Goal: Task Accomplishment & Management: Complete application form

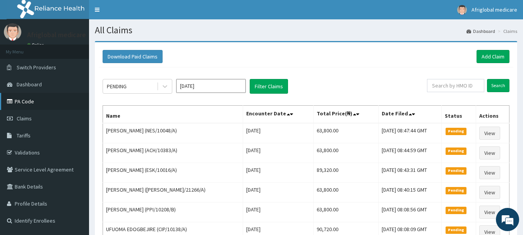
click at [24, 97] on link "PA Code" at bounding box center [44, 101] width 89 height 17
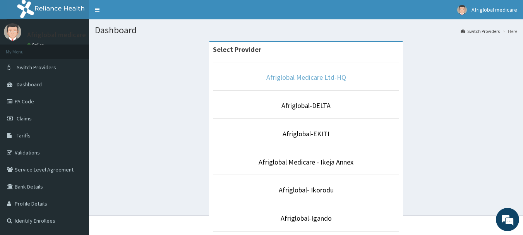
click at [298, 78] on link "Afriglobal Medicare Ltd-HQ" at bounding box center [306, 77] width 80 height 9
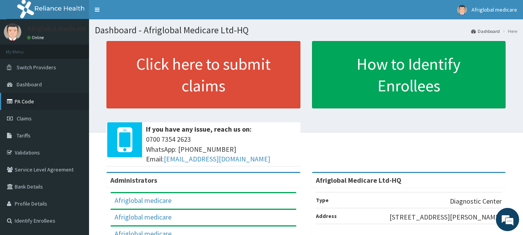
click at [29, 99] on link "PA Code" at bounding box center [44, 101] width 89 height 17
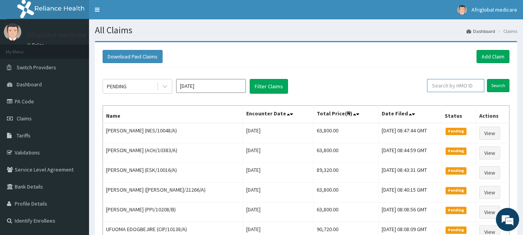
click at [437, 84] on input "text" at bounding box center [455, 85] width 57 height 13
paste input "tia/10024/a"
type input "tia/10024/a"
click at [494, 85] on input "Search" at bounding box center [498, 85] width 22 height 13
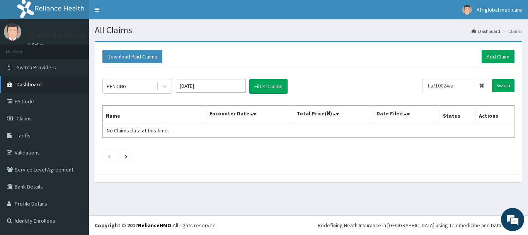
click at [36, 85] on span "Dashboard" at bounding box center [29, 84] width 25 height 7
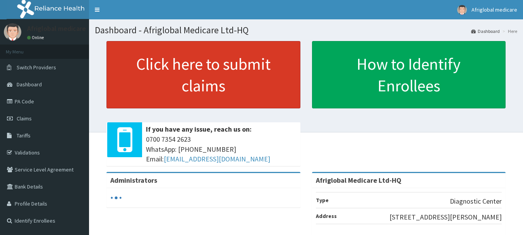
click at [197, 101] on link "Click here to submit claims" at bounding box center [203, 74] width 194 height 67
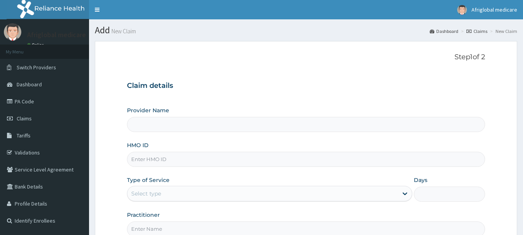
click at [175, 157] on input "HMO ID" at bounding box center [306, 159] width 358 height 15
type input "Afriglobal Medicare Ltd-HQ"
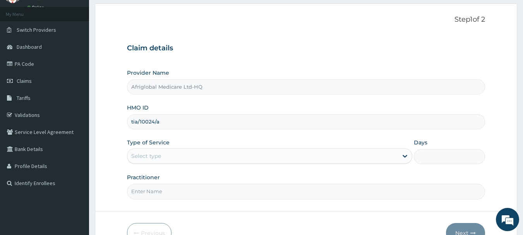
scroll to position [83, 0]
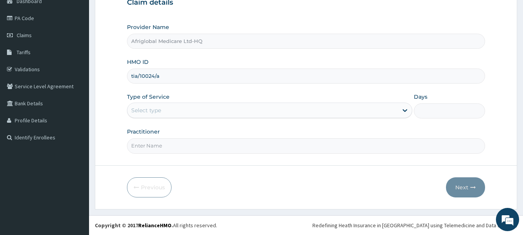
type input "tia/10024/a"
click at [161, 103] on div "Select type" at bounding box center [269, 110] width 285 height 15
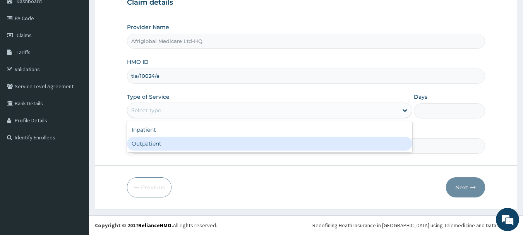
click at [154, 147] on div "Outpatient" at bounding box center [269, 144] width 285 height 14
type input "1"
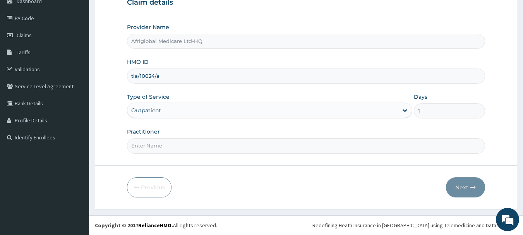
click at [176, 148] on input "Practitioner" at bounding box center [306, 145] width 358 height 15
type input "aml"
click at [452, 190] on button "Next" at bounding box center [465, 187] width 39 height 20
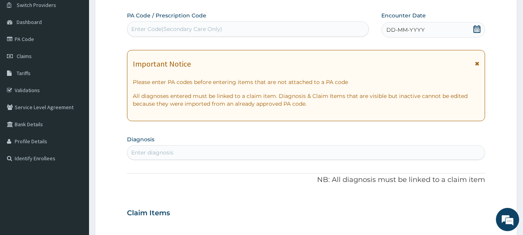
scroll to position [44, 0]
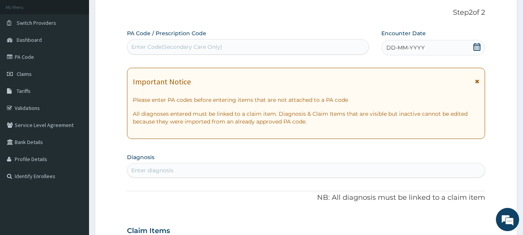
click at [162, 47] on div "Enter Code(Secondary Care Only)" at bounding box center [176, 47] width 91 height 8
paste input "PA/CFDC80"
type input "PA/CFDC80"
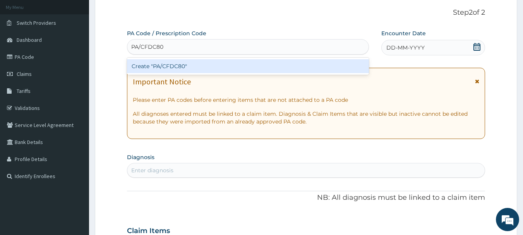
click at [161, 67] on div "Create "PA/CFDC80"" at bounding box center [248, 66] width 242 height 14
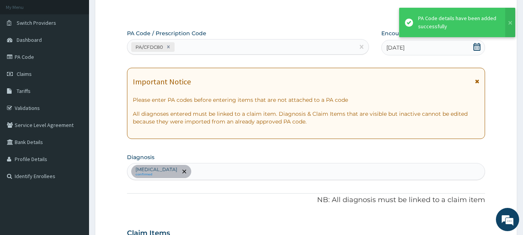
scroll to position [205, 0]
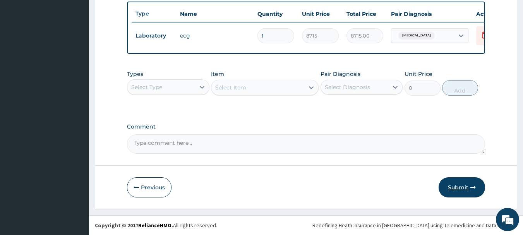
click at [446, 187] on button "Submit" at bounding box center [461, 187] width 46 height 20
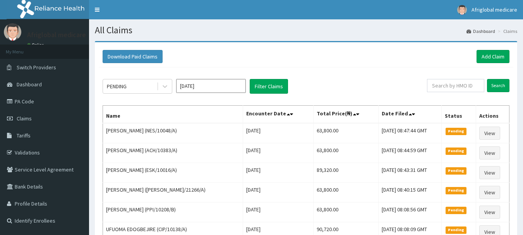
scroll to position [0, 0]
click at [498, 54] on link "Add Claim" at bounding box center [492, 56] width 33 height 13
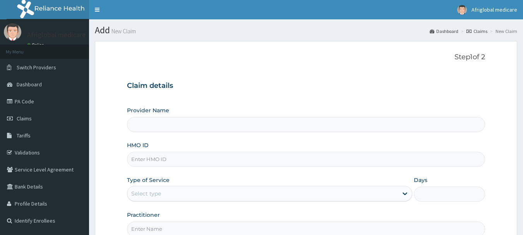
click at [155, 159] on input "HMO ID" at bounding box center [306, 159] width 358 height 15
paste input "rel/10868/c"
type input "rel/10868/c"
type input "Afriglobal Medicare Ltd-HQ"
type input "rel/10868/c"
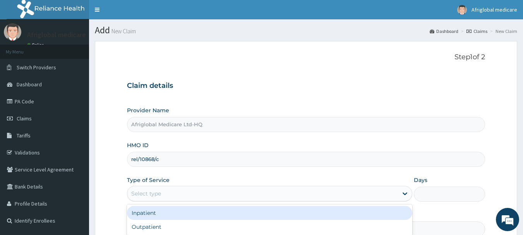
click at [186, 188] on div "Select type" at bounding box center [262, 193] width 270 height 12
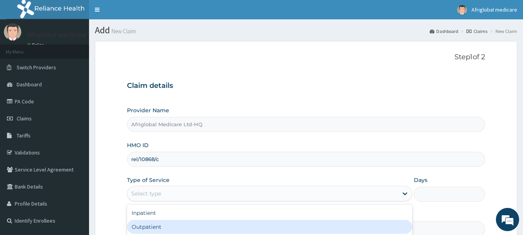
click at [166, 231] on div "Outpatient" at bounding box center [269, 227] width 285 height 14
type input "1"
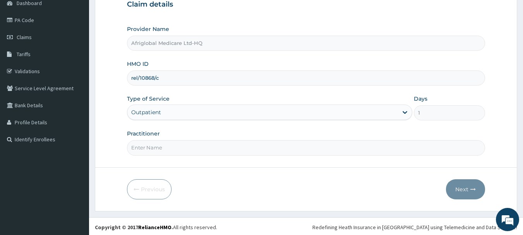
scroll to position [83, 0]
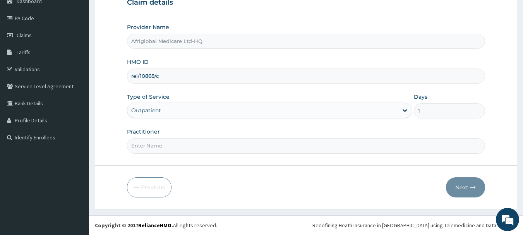
click at [167, 147] on input "Practitioner" at bounding box center [306, 145] width 358 height 15
type input "aml"
click at [472, 183] on button "Next" at bounding box center [465, 187] width 39 height 20
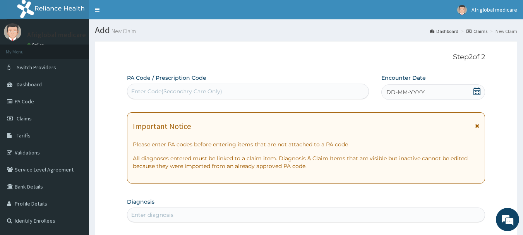
scroll to position [0, 0]
click at [152, 94] on div "Enter Code(Secondary Care Only)" at bounding box center [176, 91] width 91 height 8
paste input "PA/84BB0E"
type input "PA/84BB0E"
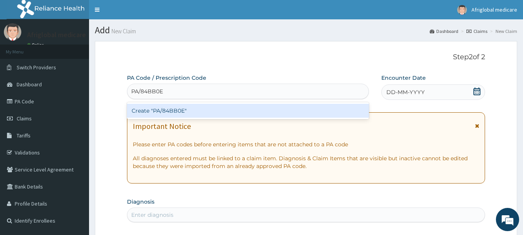
click at [169, 110] on div "Create "PA/84BB0E"" at bounding box center [248, 111] width 242 height 14
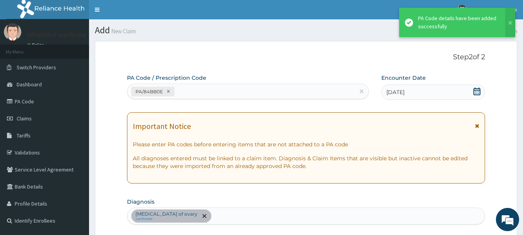
scroll to position [231, 0]
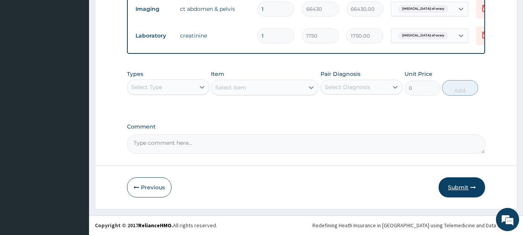
click at [450, 191] on button "Submit" at bounding box center [461, 187] width 46 height 20
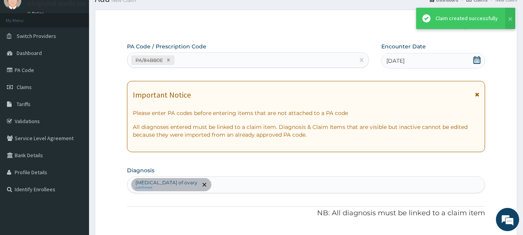
scroll to position [319, 0]
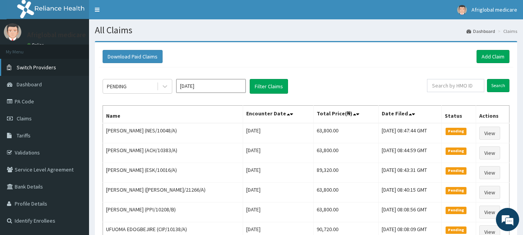
click at [44, 64] on span "Switch Providers" at bounding box center [36, 67] width 39 height 7
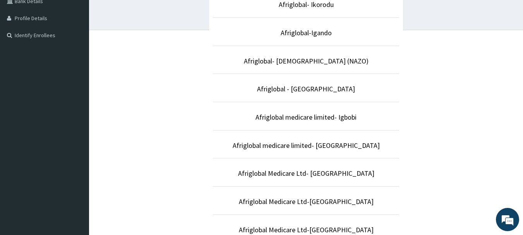
scroll to position [193, 0]
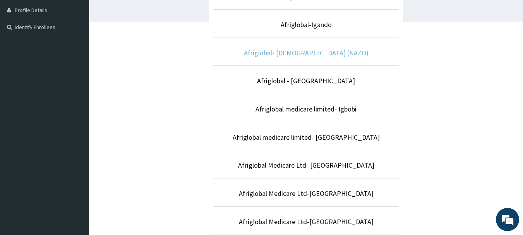
click at [305, 51] on link "Afriglobal- [DEMOGRAPHIC_DATA] (NAZO)" at bounding box center [306, 52] width 125 height 9
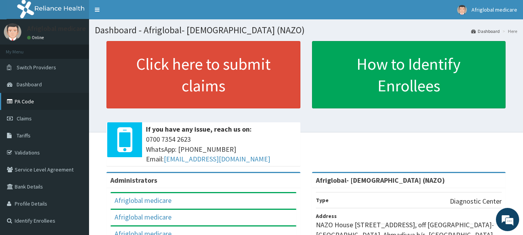
click at [40, 103] on link "PA Code" at bounding box center [44, 101] width 89 height 17
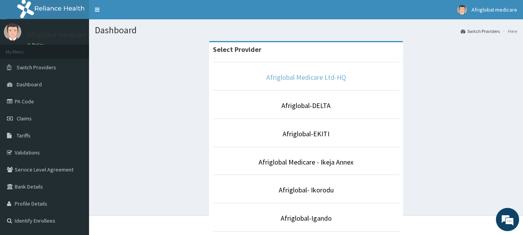
click at [319, 79] on link "Afriglobal Medicare Ltd-HQ" at bounding box center [306, 77] width 80 height 9
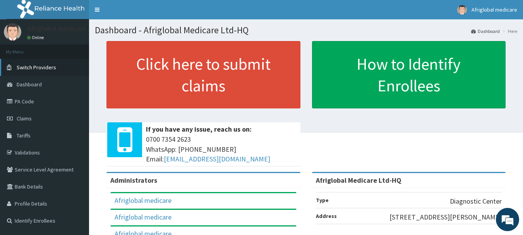
click at [49, 68] on span "Switch Providers" at bounding box center [36, 67] width 39 height 7
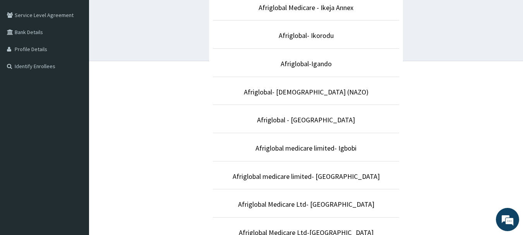
scroll to position [155, 0]
click at [294, 92] on link "Afriglobal- [DEMOGRAPHIC_DATA] (NAZO)" at bounding box center [306, 91] width 125 height 9
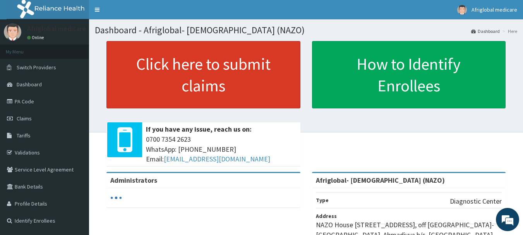
click at [175, 93] on link "Click here to submit claims" at bounding box center [203, 74] width 194 height 67
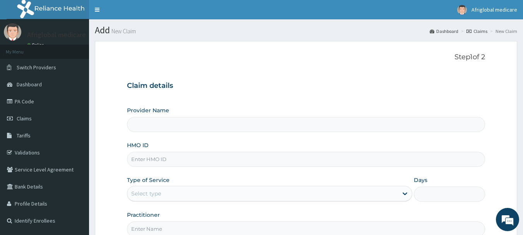
click at [156, 162] on input "HMO ID" at bounding box center [306, 159] width 358 height 15
paste input "ENP/12108/B"
type input "ENP/12108/B"
type input "Afriglobal- [DEMOGRAPHIC_DATA] (NAZO)"
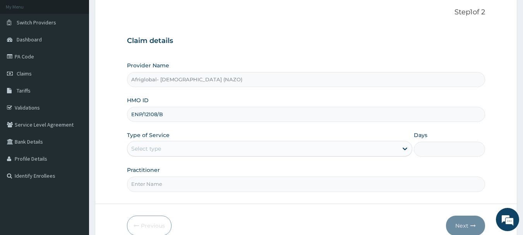
scroll to position [83, 0]
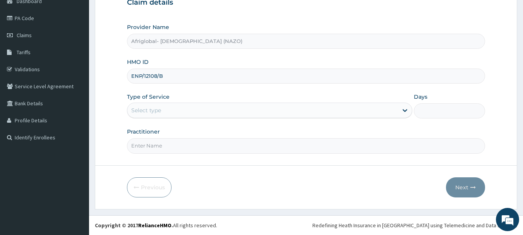
type input "ENP/12108/B"
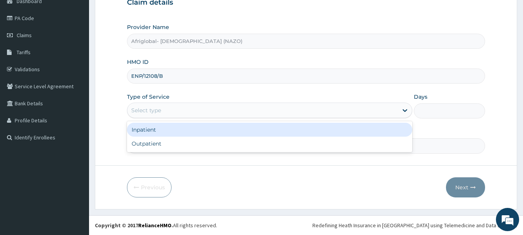
click at [170, 113] on div "Select type" at bounding box center [262, 110] width 270 height 12
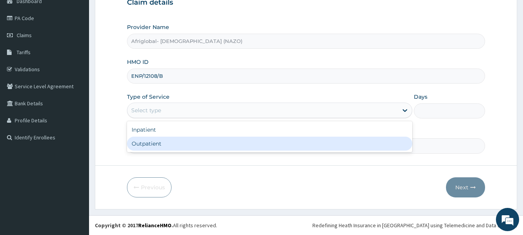
click at [176, 145] on div "Outpatient" at bounding box center [269, 144] width 285 height 14
type input "1"
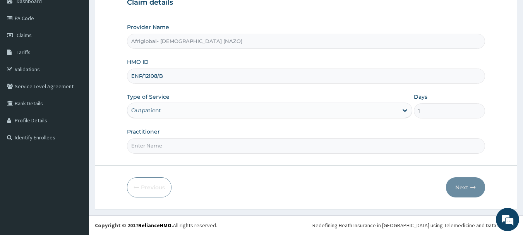
click at [176, 145] on input "Practitioner" at bounding box center [306, 145] width 358 height 15
type input "aml"
click at [477, 184] on button "Next" at bounding box center [465, 187] width 39 height 20
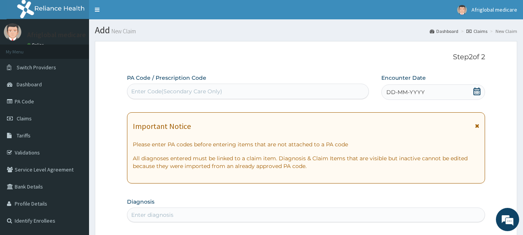
scroll to position [0, 0]
click at [177, 97] on div "Enter Code(Secondary Care Only)" at bounding box center [247, 91] width 241 height 12
paste input "PA/5EAFF1"
type input "PA/5EAFF1"
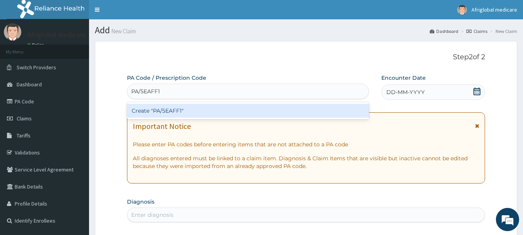
click at [169, 114] on div "Create "PA/5EAFF1"" at bounding box center [248, 111] width 242 height 14
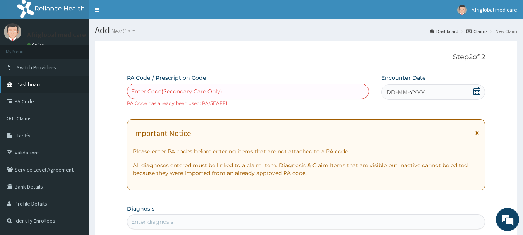
click at [34, 85] on span "Dashboard" at bounding box center [29, 84] width 25 height 7
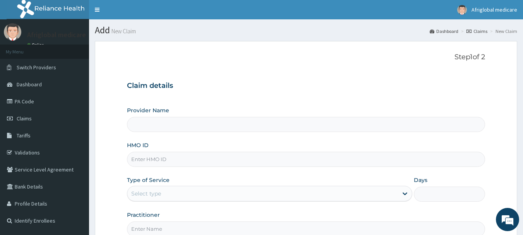
click at [171, 162] on input "HMO ID" at bounding box center [306, 159] width 358 height 15
paste input "AIP/10188/A"
type input "AIP/10188/A"
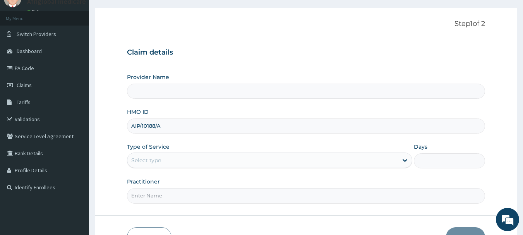
type input "Afriglobal- [DEMOGRAPHIC_DATA] (NAZO)"
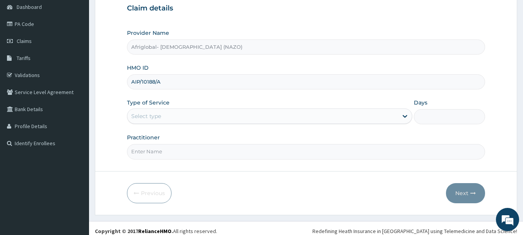
type input "AIP/10188/A"
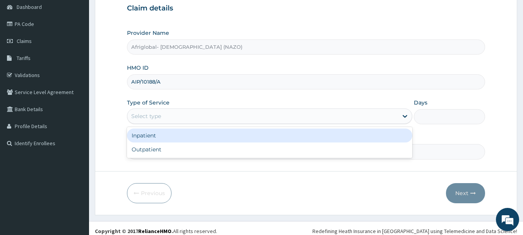
click at [165, 115] on div "Select type" at bounding box center [262, 116] width 270 height 12
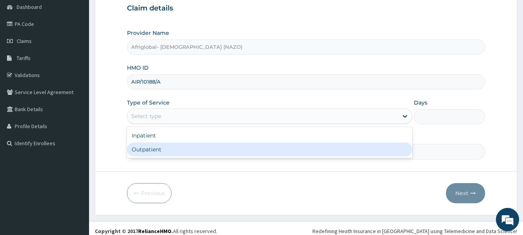
click at [159, 150] on div "Outpatient" at bounding box center [269, 149] width 285 height 14
type input "1"
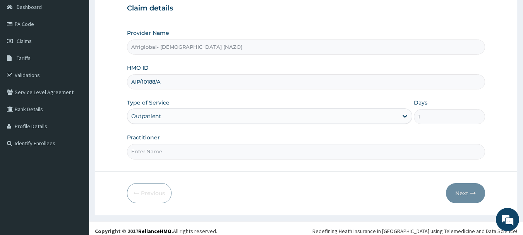
click at [159, 152] on input "Practitioner" at bounding box center [306, 151] width 358 height 15
type input "aml"
click at [455, 194] on button "Next" at bounding box center [465, 193] width 39 height 20
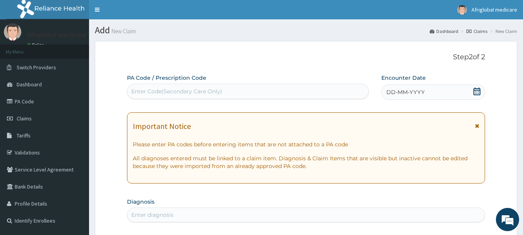
scroll to position [0, 0]
click at [181, 92] on div "Enter Code(Secondary Care Only)" at bounding box center [176, 91] width 91 height 8
paste input "PA/DDE045"
type input "PA/DDE045"
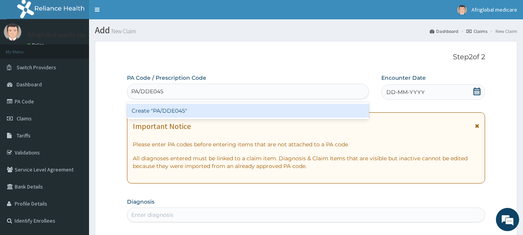
click at [185, 110] on div "Create "PA/DDE045"" at bounding box center [248, 111] width 242 height 14
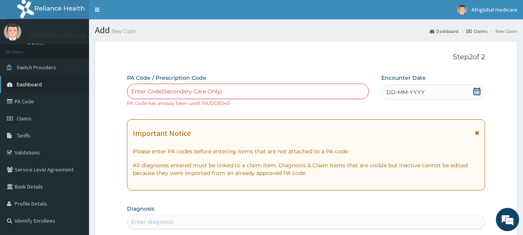
click at [53, 83] on link "Dashboard" at bounding box center [44, 84] width 89 height 17
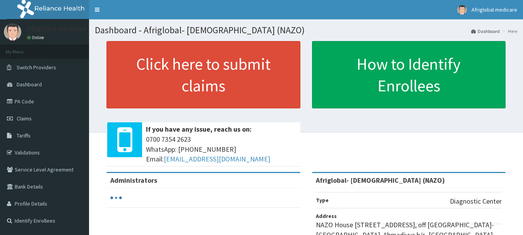
click at [188, 94] on link "Click here to submit claims" at bounding box center [203, 74] width 194 height 67
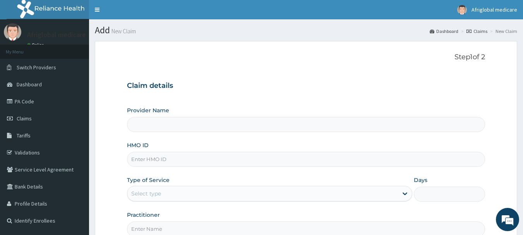
drag, startPoint x: 0, startPoint y: 0, endPoint x: 152, endPoint y: 156, distance: 217.8
click at [152, 156] on input "HMO ID" at bounding box center [306, 159] width 358 height 15
paste input "ENP/12108/B"
type input "ENP/12108/B"
type input "Afriglobal- AHMADIYYA (NAZO)"
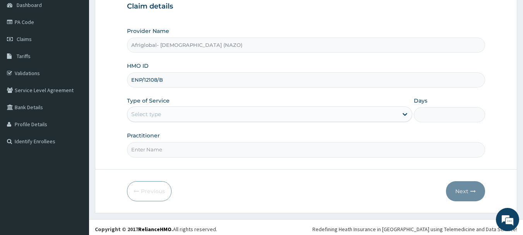
scroll to position [83, 0]
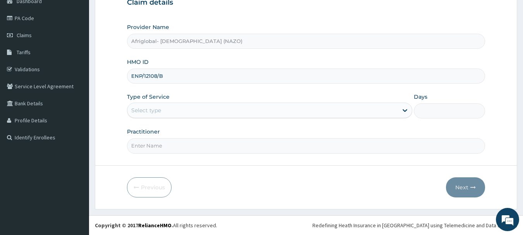
type input "ENP/12108/B"
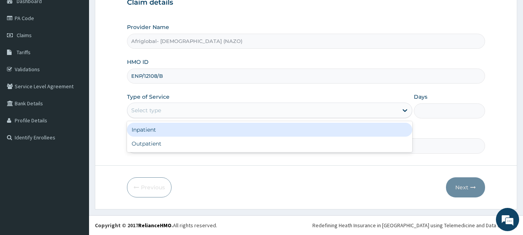
click at [164, 104] on div "Select type" at bounding box center [262, 110] width 270 height 12
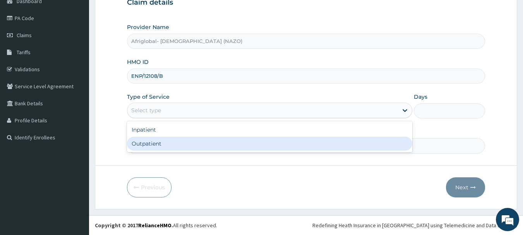
click at [164, 146] on div "Outpatient" at bounding box center [269, 144] width 285 height 14
type input "1"
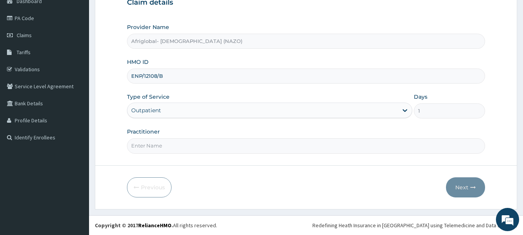
drag, startPoint x: 183, startPoint y: 156, endPoint x: 183, endPoint y: 146, distance: 10.1
click at [183, 156] on form "Step 1 of 2 Claim details Provider Name Afriglobal- AHMADIYYA (NAZO) HMO ID ENP…" at bounding box center [306, 83] width 422 height 251
click at [183, 146] on input "Practitioner" at bounding box center [306, 145] width 358 height 15
type input "aml"
click at [452, 185] on button "Next" at bounding box center [465, 187] width 39 height 20
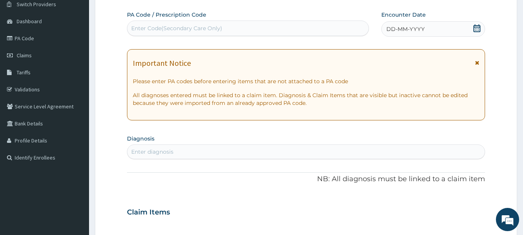
scroll to position [6, 0]
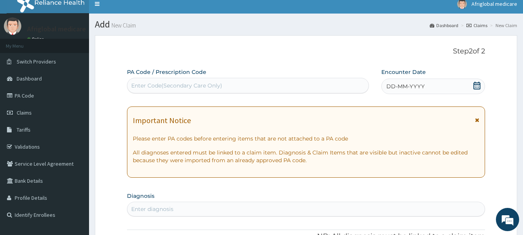
click at [154, 86] on div "Enter Code(Secondary Care Only)" at bounding box center [176, 86] width 91 height 8
paste input "PA/FACA61"
type input "PA/FACA61"
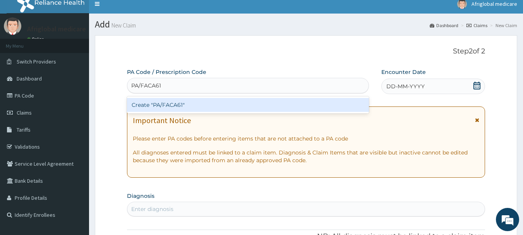
click at [154, 106] on div "Create "PA/FACA61"" at bounding box center [248, 105] width 242 height 14
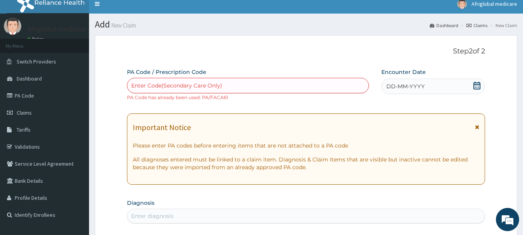
click at [159, 84] on div "Enter Code(Secondary Care Only)" at bounding box center [176, 86] width 91 height 8
paste input "PA/5EAFF1"
type input "PA/5EAFF1"
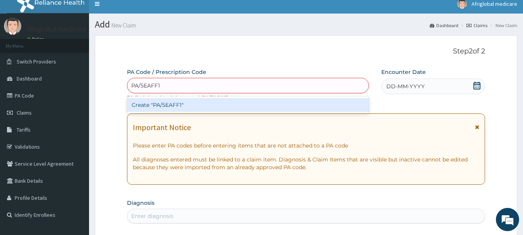
click at [171, 108] on div "Create "PA/5EAFF1"" at bounding box center [248, 105] width 242 height 14
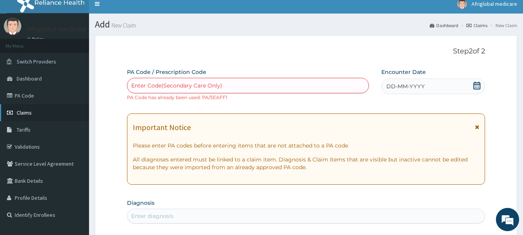
click at [23, 112] on span "Claims" at bounding box center [24, 112] width 15 height 7
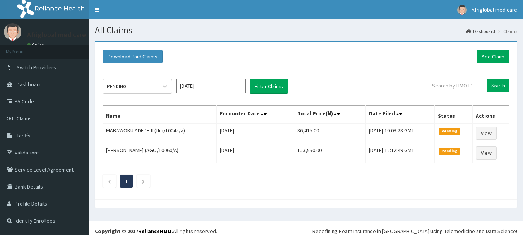
click at [458, 86] on input "text" at bounding box center [455, 85] width 57 height 13
paste input "ENP/12108/B"
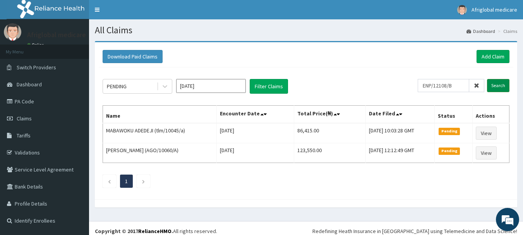
click at [494, 86] on input "Search" at bounding box center [498, 85] width 22 height 13
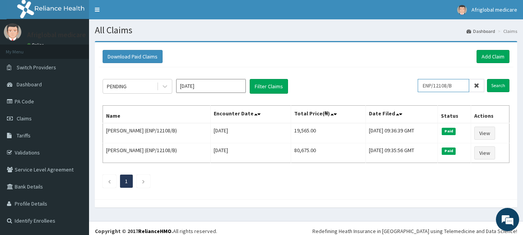
drag, startPoint x: 458, startPoint y: 83, endPoint x: 407, endPoint y: 91, distance: 51.4
click at [407, 91] on div "PENDING Aug 2025 Filter Claims ENP/12108/B Search" at bounding box center [306, 86] width 407 height 15
paste input "AIP/10188/A"
type input "AIP/10188/A"
click at [498, 87] on input "Search" at bounding box center [498, 85] width 22 height 13
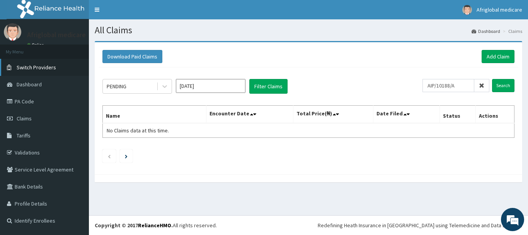
click at [19, 69] on span "Switch Providers" at bounding box center [36, 67] width 39 height 7
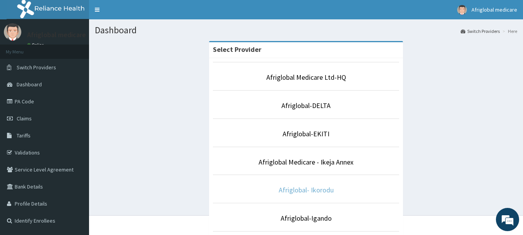
click at [299, 192] on link "Afriglobal- Ikorodu" at bounding box center [306, 189] width 55 height 9
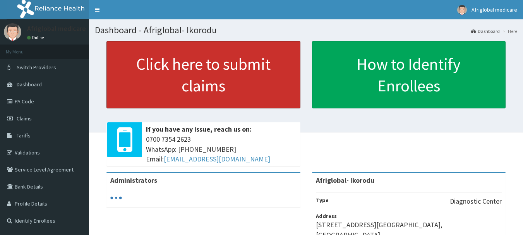
click at [233, 83] on link "Click here to submit claims" at bounding box center [203, 74] width 194 height 67
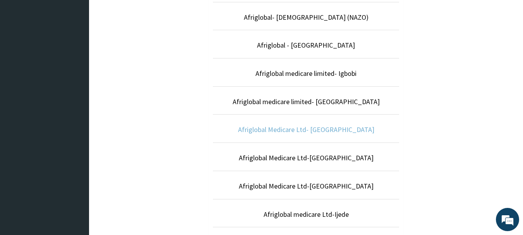
scroll to position [215, 0]
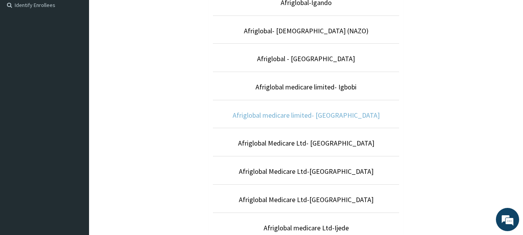
click at [308, 117] on link "Afriglobal medicare limited- [GEOGRAPHIC_DATA]" at bounding box center [305, 115] width 147 height 9
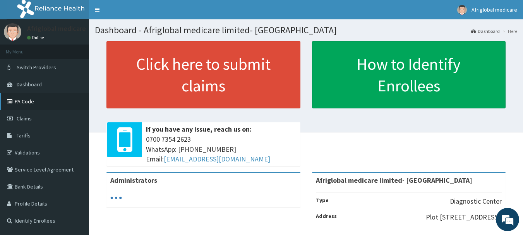
click at [24, 101] on link "PA Code" at bounding box center [44, 101] width 89 height 17
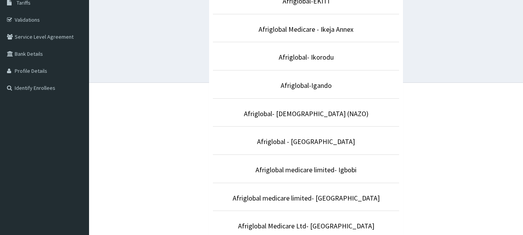
scroll to position [155, 0]
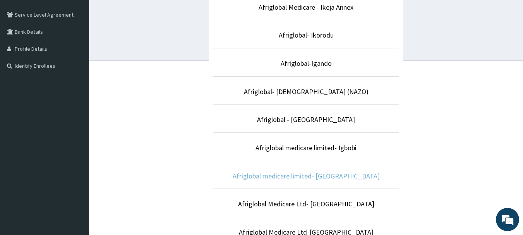
click at [280, 174] on link "Afriglobal medicare limited- [GEOGRAPHIC_DATA]" at bounding box center [305, 175] width 147 height 9
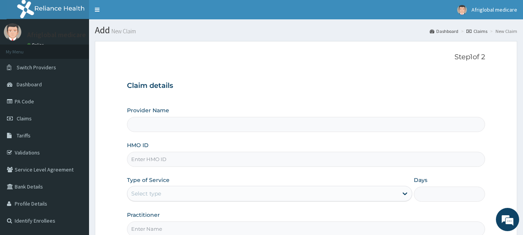
click at [163, 164] on input "HMO ID" at bounding box center [306, 159] width 358 height 15
paste input "MPP/10289/A"
type input "MPP/10289/A"
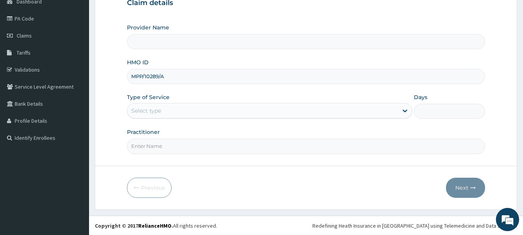
scroll to position [83, 0]
type input "Afriglobal medicare limited- [GEOGRAPHIC_DATA]"
type input "MPP/10289/A"
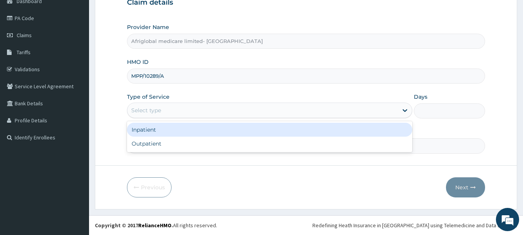
click at [152, 106] on div "Select type" at bounding box center [146, 110] width 30 height 8
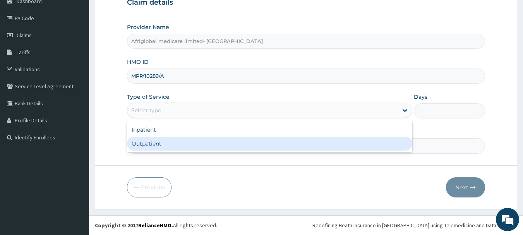
click at [158, 145] on div "Outpatient" at bounding box center [269, 144] width 285 height 14
type input "1"
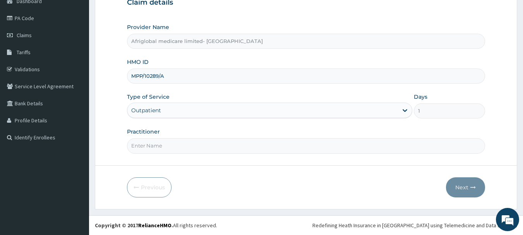
click at [159, 152] on input "Practitioner" at bounding box center [306, 145] width 358 height 15
type input "aml"
click at [455, 188] on button "Next" at bounding box center [465, 187] width 39 height 20
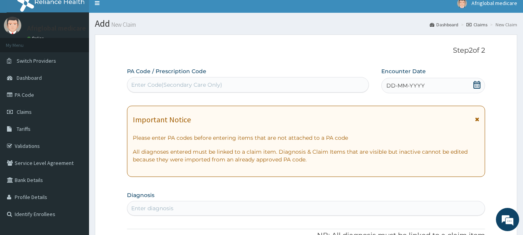
scroll to position [6, 0]
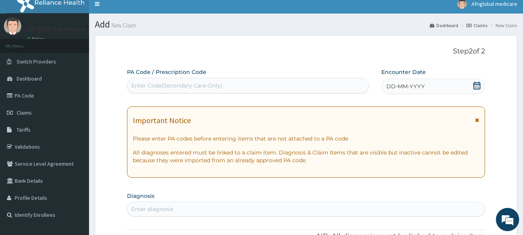
click at [135, 85] on div "Enter Code(Secondary Care Only)" at bounding box center [176, 86] width 91 height 8
paste input "PA/844A3F"
type input "PA/844A3F"
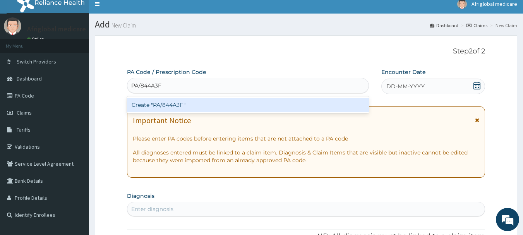
click at [156, 108] on div "Create "PA/844A3F"" at bounding box center [248, 105] width 242 height 14
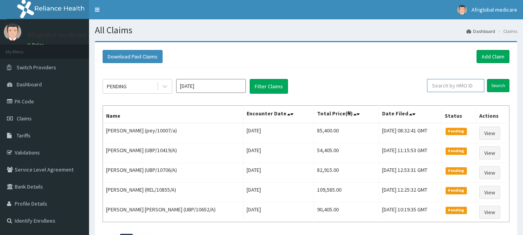
click at [444, 88] on input "text" at bounding box center [455, 85] width 57 height 13
paste input "MPP/10289/A"
type input "MPP/10289/A"
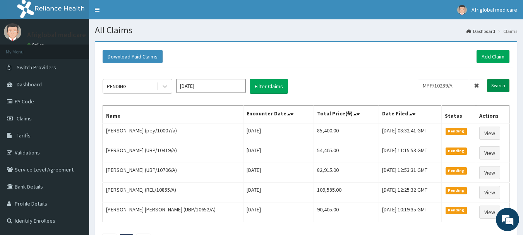
click at [496, 87] on input "Search" at bounding box center [498, 85] width 22 height 13
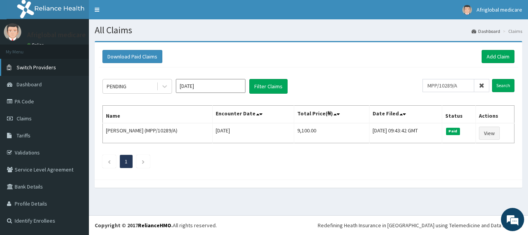
click at [44, 70] on span "Switch Providers" at bounding box center [36, 67] width 39 height 7
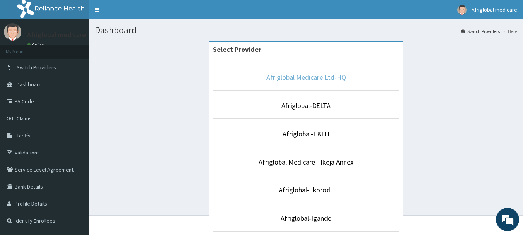
click at [311, 78] on link "Afriglobal Medicare Ltd-HQ" at bounding box center [306, 77] width 80 height 9
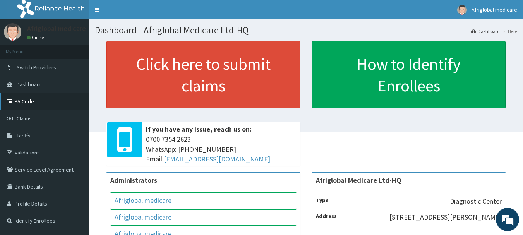
click at [9, 101] on icon at bounding box center [11, 101] width 8 height 5
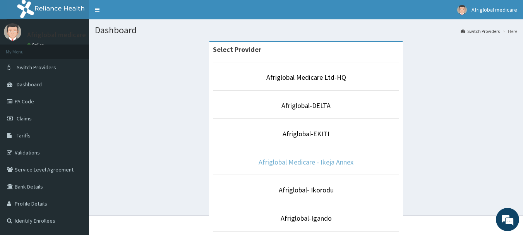
click at [321, 165] on link "Afriglobal Medicare - Ikeja Annex" at bounding box center [305, 161] width 95 height 9
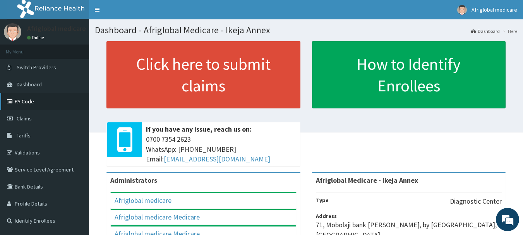
click at [44, 104] on link "PA Code" at bounding box center [44, 101] width 89 height 17
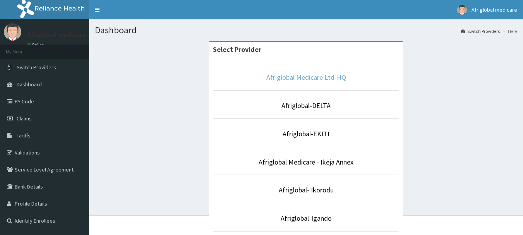
click at [306, 77] on link "Afriglobal Medicare Ltd-HQ" at bounding box center [306, 77] width 80 height 9
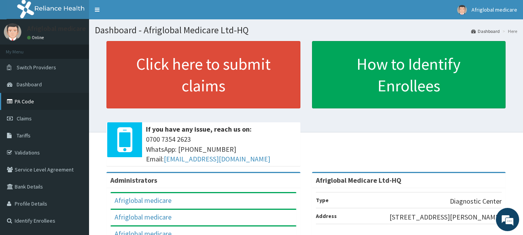
click at [9, 103] on icon at bounding box center [11, 101] width 8 height 5
click at [8, 101] on icon at bounding box center [11, 101] width 8 height 5
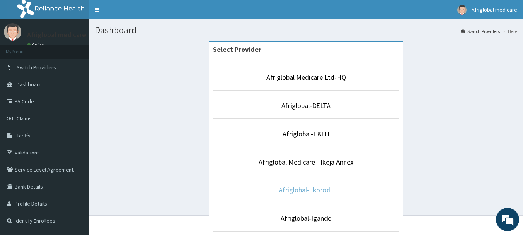
click at [313, 190] on link "Afriglobal- Ikorodu" at bounding box center [306, 189] width 55 height 9
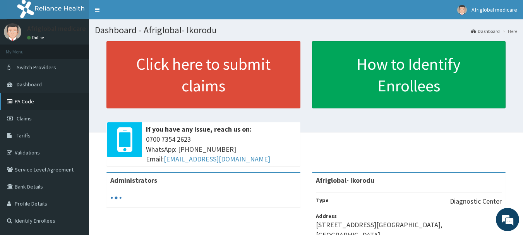
click at [12, 99] on icon at bounding box center [11, 101] width 8 height 5
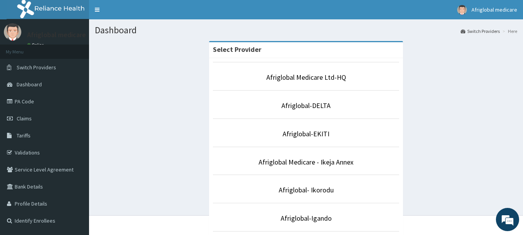
click at [283, 72] on p "Afriglobal Medicare Ltd-HQ" at bounding box center [306, 77] width 186 height 10
click at [284, 76] on link "Afriglobal Medicare Ltd-HQ" at bounding box center [306, 77] width 80 height 9
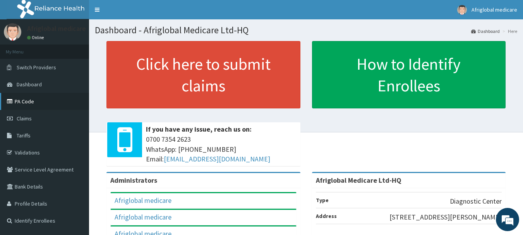
click at [25, 105] on link "PA Code" at bounding box center [44, 101] width 89 height 17
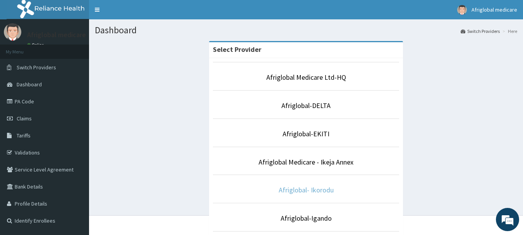
click at [316, 191] on link "Afriglobal- Ikorodu" at bounding box center [306, 189] width 55 height 9
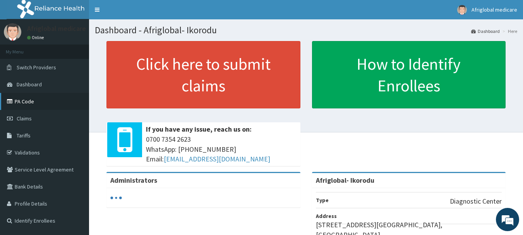
click at [38, 103] on link "PA Code" at bounding box center [44, 101] width 89 height 17
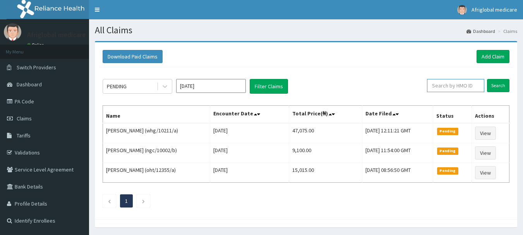
drag, startPoint x: 0, startPoint y: 0, endPoint x: 449, endPoint y: 87, distance: 457.5
click at [449, 87] on input "text" at bounding box center [455, 85] width 57 height 13
paste input "KAT10009A"
click at [436, 85] on input "KAT10009A" at bounding box center [442, 85] width 51 height 13
drag, startPoint x: 451, startPoint y: 86, endPoint x: 455, endPoint y: 83, distance: 5.3
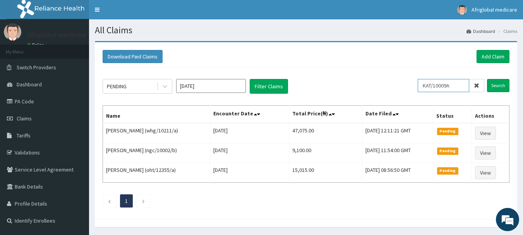
click at [451, 85] on input "KAT/10009A" at bounding box center [442, 85] width 51 height 13
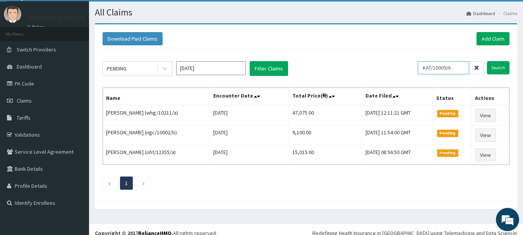
scroll to position [26, 0]
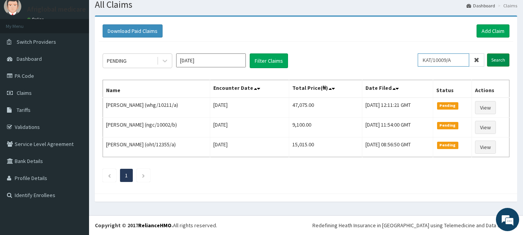
type input "KAT/10009/A"
click at [497, 63] on input "Search" at bounding box center [498, 59] width 22 height 13
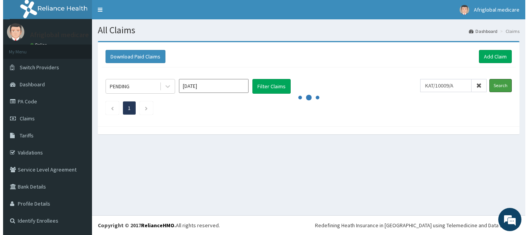
scroll to position [0, 0]
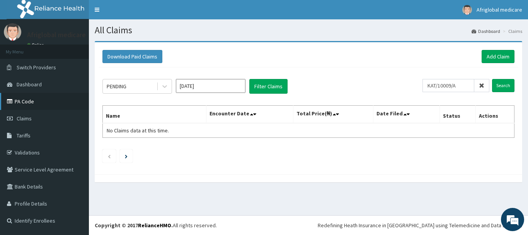
click at [29, 105] on link "PA Code" at bounding box center [44, 101] width 89 height 17
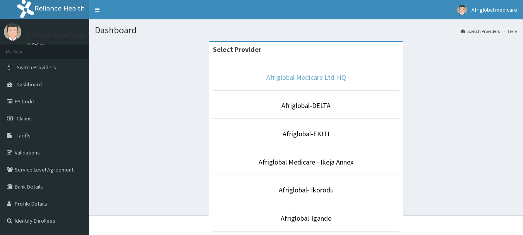
click at [296, 78] on link "Afriglobal Medicare Ltd-HQ" at bounding box center [306, 77] width 80 height 9
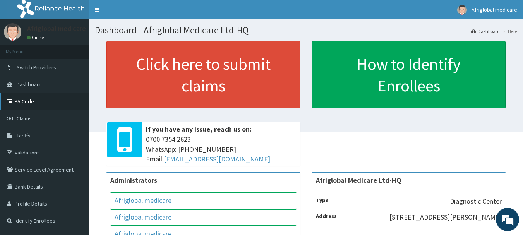
click at [27, 101] on link "PA Code" at bounding box center [44, 101] width 89 height 17
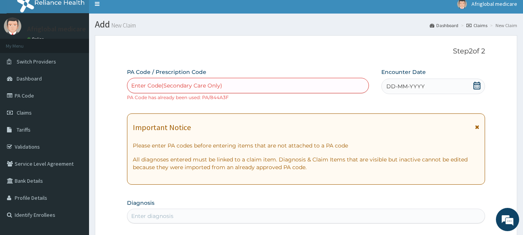
click at [24, 47] on li "My Menu" at bounding box center [44, 46] width 89 height 14
click at [18, 58] on link "Switch Providers" at bounding box center [44, 61] width 89 height 17
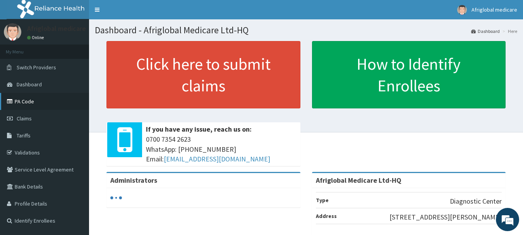
click at [15, 103] on link "PA Code" at bounding box center [44, 101] width 89 height 17
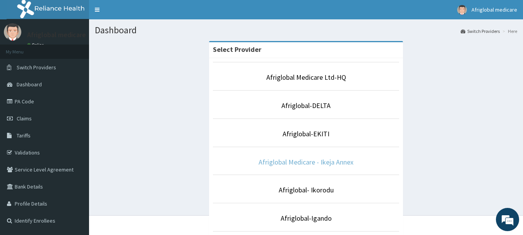
click at [329, 161] on link "Afriglobal Medicare - Ikeja Annex" at bounding box center [305, 161] width 95 height 9
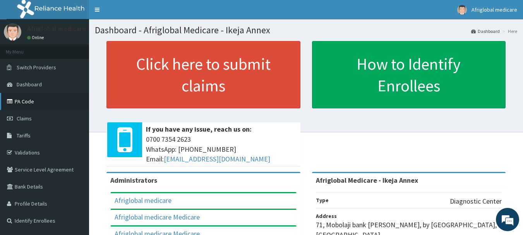
click at [25, 100] on link "PA Code" at bounding box center [44, 101] width 89 height 17
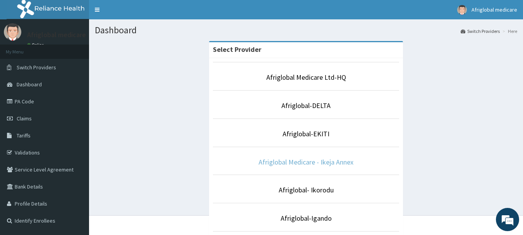
click at [319, 164] on link "Afriglobal Medicare - Ikeja Annex" at bounding box center [305, 161] width 95 height 9
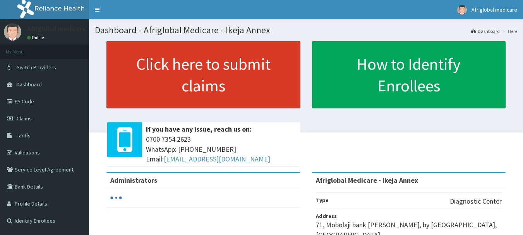
drag, startPoint x: 0, startPoint y: 0, endPoint x: 197, endPoint y: 82, distance: 213.6
click at [197, 82] on link "Click here to submit claims" at bounding box center [203, 74] width 194 height 67
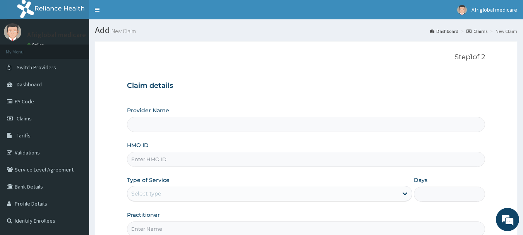
click at [152, 161] on input "HMO ID" at bounding box center [306, 159] width 358 height 15
paste input "ISL/10016/A"
type input "ISL/10016/A"
type input "Afriglobal Medicare - Ikeja Annex"
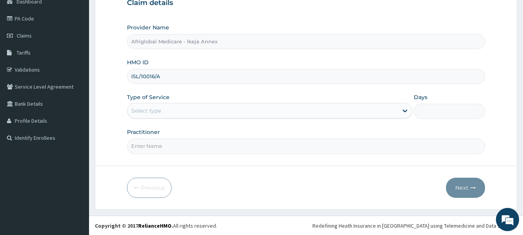
scroll to position [83, 0]
type input "ISL/10016/A"
click at [165, 112] on div "Select type" at bounding box center [262, 110] width 270 height 12
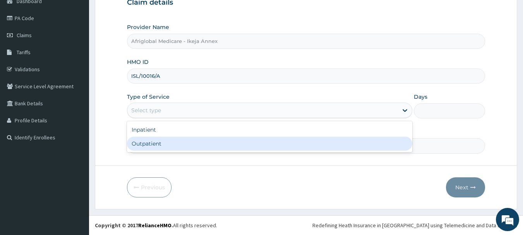
click at [174, 145] on div "Outpatient" at bounding box center [269, 144] width 285 height 14
type input "1"
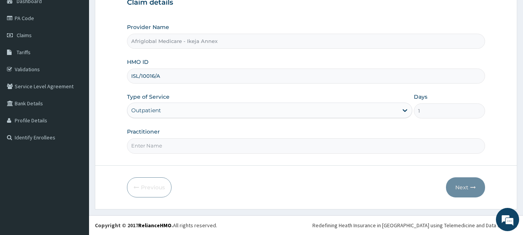
click at [174, 145] on input "Practitioner" at bounding box center [306, 145] width 358 height 15
type input "aml"
click at [452, 191] on button "Next" at bounding box center [465, 187] width 39 height 20
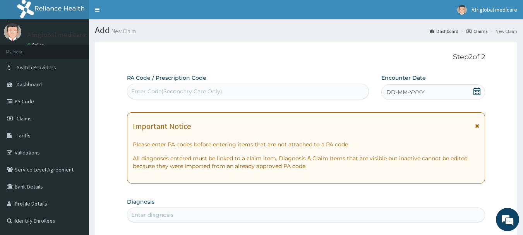
scroll to position [0, 0]
click at [153, 88] on div "Enter Code(Secondary Care Only)" at bounding box center [176, 91] width 91 height 8
paste input "PA/928DFD"
type input "PA/928DFD"
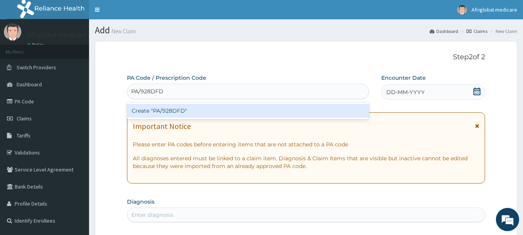
click at [179, 110] on div "Create "PA/928DFD"" at bounding box center [248, 111] width 242 height 14
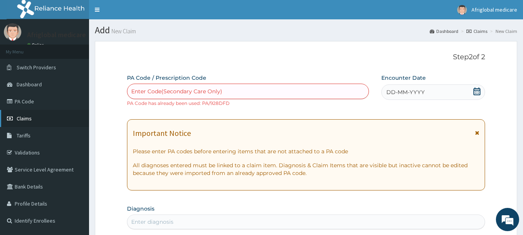
click at [31, 116] on span "Claims" at bounding box center [24, 118] width 15 height 7
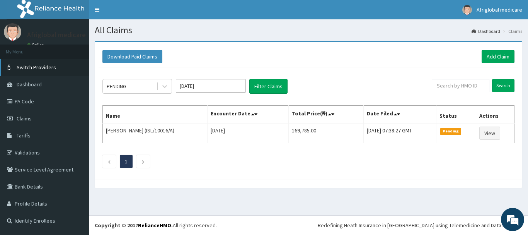
click at [44, 69] on span "Switch Providers" at bounding box center [36, 67] width 39 height 7
click at [449, 86] on input "text" at bounding box center [461, 85] width 58 height 13
paste input "ISL/10016/A"
type input "ISL/10016/A"
click at [502, 84] on input "Search" at bounding box center [503, 85] width 22 height 13
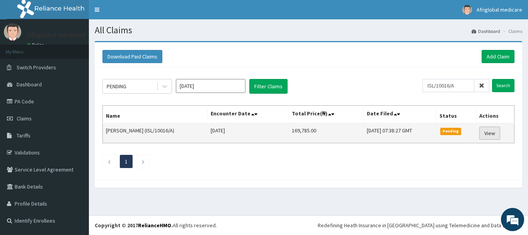
click at [492, 134] on link "View" at bounding box center [490, 132] width 21 height 13
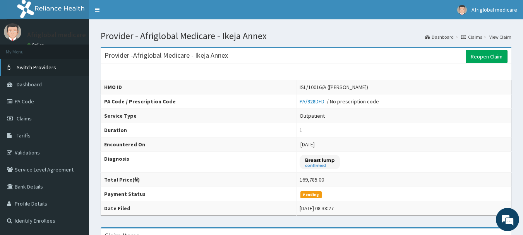
click at [21, 65] on span "Switch Providers" at bounding box center [36, 67] width 39 height 7
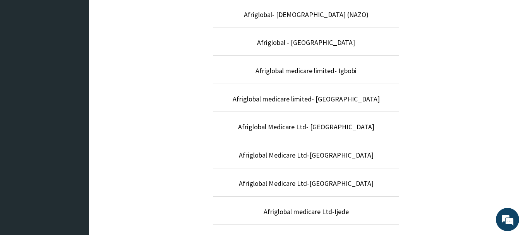
scroll to position [232, 0]
click at [341, 180] on link "Afriglobal Medicare Ltd-[GEOGRAPHIC_DATA]" at bounding box center [306, 182] width 135 height 9
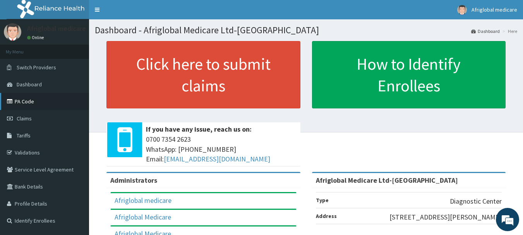
click at [34, 97] on link "PA Code" at bounding box center [44, 101] width 89 height 17
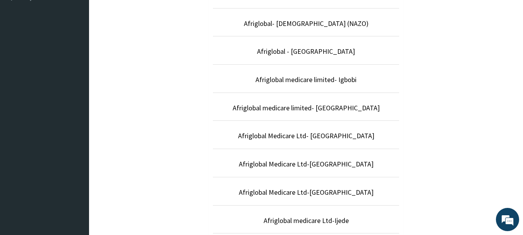
scroll to position [232, 0]
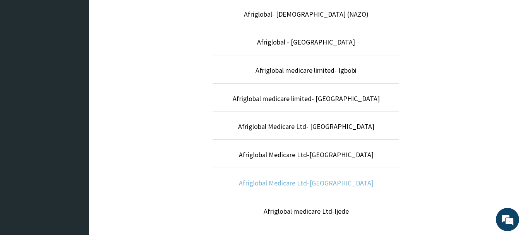
click at [337, 182] on link "Afriglobal Medicare Ltd-[GEOGRAPHIC_DATA]" at bounding box center [306, 182] width 135 height 9
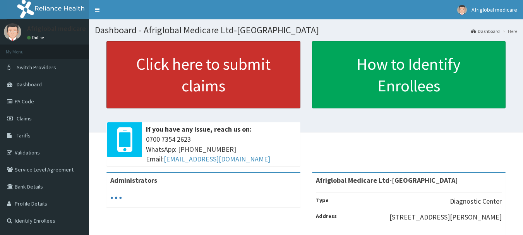
click at [160, 94] on link "Click here to submit claims" at bounding box center [203, 74] width 194 height 67
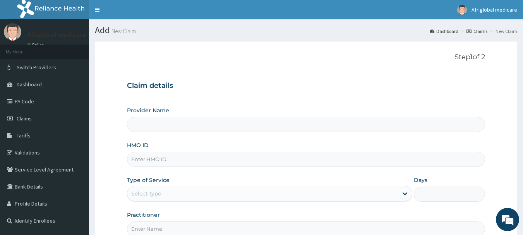
click at [153, 161] on input "HMO ID" at bounding box center [306, 159] width 358 height 15
paste input "NGC/10022/B"
type input "NGC/10022/B"
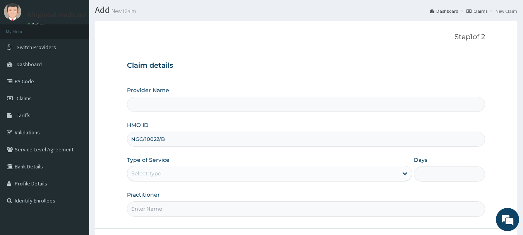
scroll to position [83, 0]
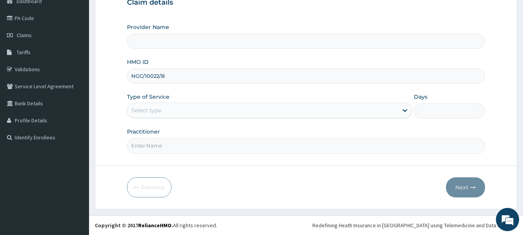
type input "Afriglobal Medicare Ltd-[GEOGRAPHIC_DATA]"
type input "NGC/10022/B"
click at [181, 111] on div "Select type" at bounding box center [262, 110] width 270 height 12
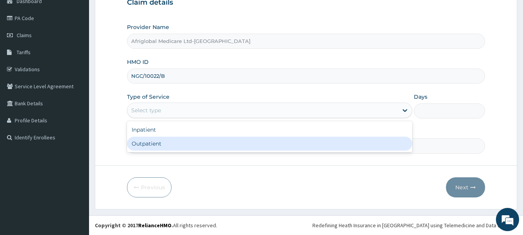
click at [155, 149] on div "Outpatient" at bounding box center [269, 144] width 285 height 14
type input "1"
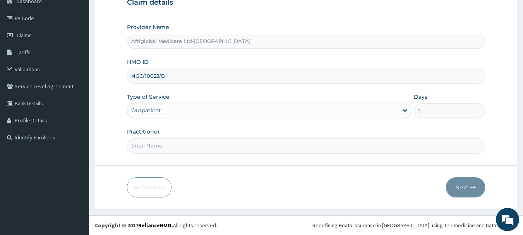
click at [155, 150] on input "Practitioner" at bounding box center [306, 145] width 358 height 15
type input "aml"
click at [443, 194] on div "Previous Next" at bounding box center [306, 187] width 358 height 20
click at [460, 192] on button "Next" at bounding box center [465, 187] width 39 height 20
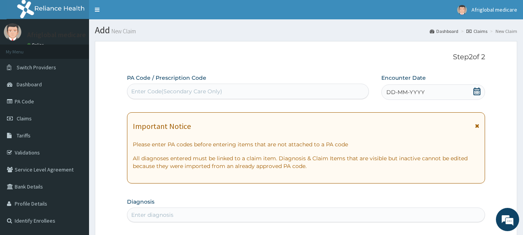
scroll to position [0, 0]
click at [149, 89] on div "Enter Code(Secondary Care Only)" at bounding box center [176, 91] width 91 height 8
paste input "PA/579D90"
type input "PA/579D90"
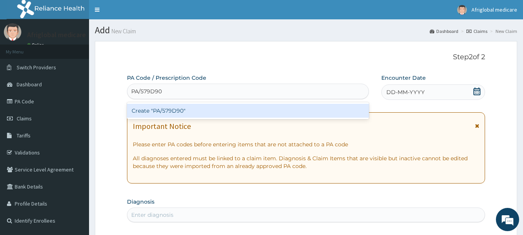
click at [151, 112] on div "Create "PA/579D90"" at bounding box center [248, 111] width 242 height 14
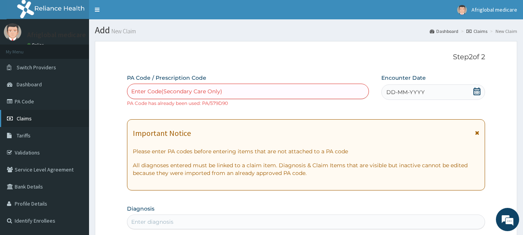
click at [25, 120] on span "Claims" at bounding box center [24, 118] width 15 height 7
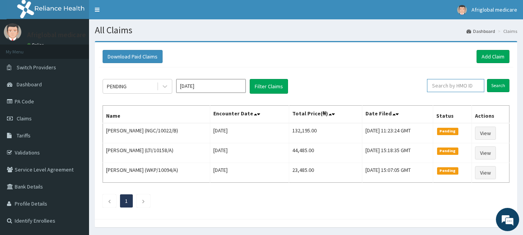
click at [450, 85] on input "text" at bounding box center [455, 85] width 57 height 13
paste input "NGC/10022/B"
type input "NGC/10022/B"
click at [499, 87] on input "Search" at bounding box center [498, 85] width 22 height 13
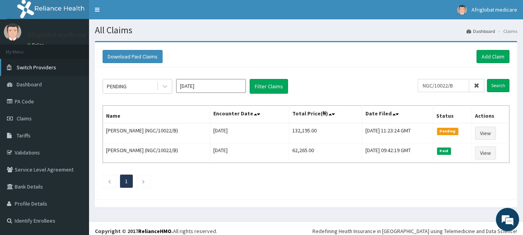
click at [7, 69] on icon at bounding box center [11, 67] width 8 height 5
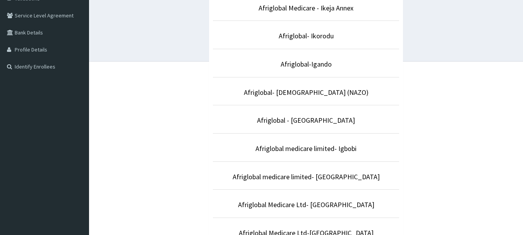
scroll to position [155, 0]
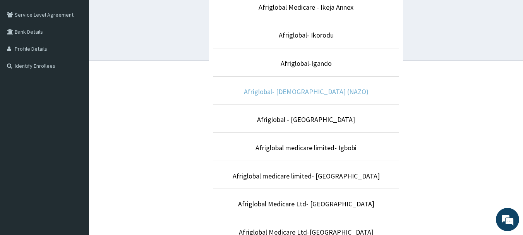
click at [321, 92] on link "Afriglobal- [DEMOGRAPHIC_DATA] (NAZO)" at bounding box center [306, 91] width 125 height 9
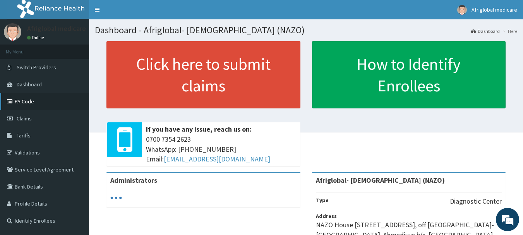
click at [21, 104] on link "PA Code" at bounding box center [44, 101] width 89 height 17
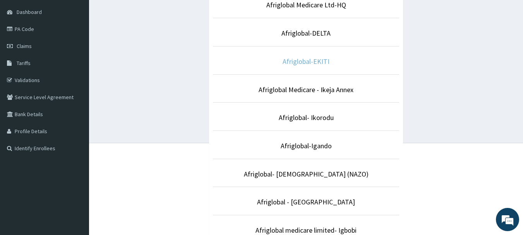
scroll to position [77, 0]
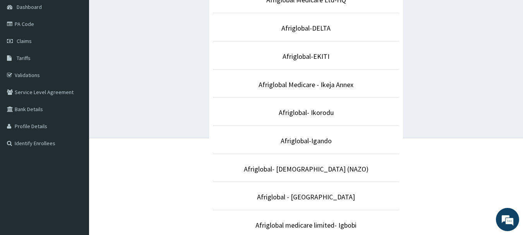
click at [302, 176] on li "Afriglobal- [DEMOGRAPHIC_DATA] (NAZO)" at bounding box center [306, 168] width 186 height 29
click at [289, 168] on link "Afriglobal- [DEMOGRAPHIC_DATA] (NAZO)" at bounding box center [306, 168] width 125 height 9
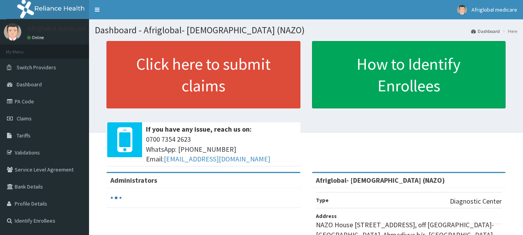
click at [173, 77] on link "Click here to submit claims" at bounding box center [203, 74] width 194 height 67
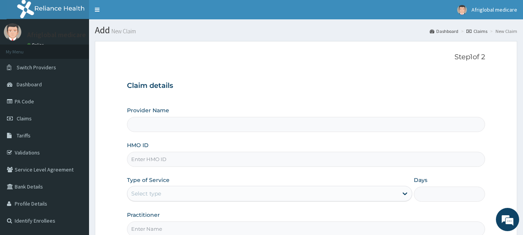
click at [145, 159] on input "HMO ID" at bounding box center [306, 159] width 358 height 15
type input "Afriglobal- [DEMOGRAPHIC_DATA] (NAZO)"
paste input "ABK/10079/A"
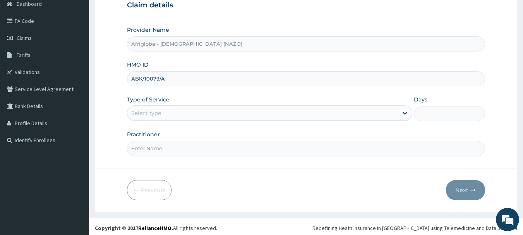
scroll to position [83, 0]
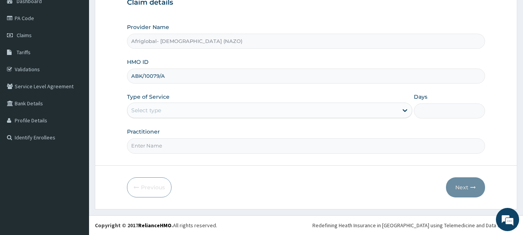
type input "ABK/10079/A"
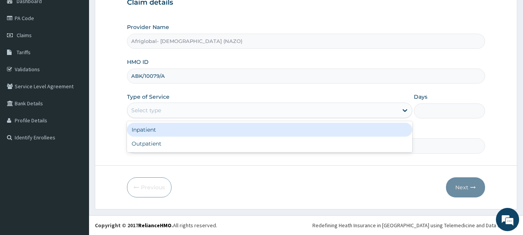
click at [157, 111] on div "Select type" at bounding box center [146, 110] width 30 height 8
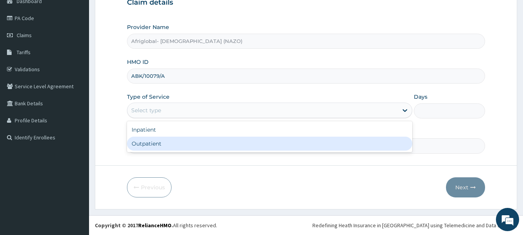
click at [145, 144] on div "Outpatient" at bounding box center [269, 144] width 285 height 14
type input "1"
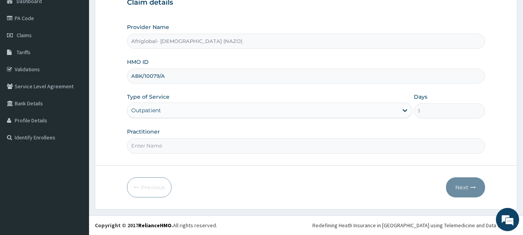
click at [144, 146] on input "Practitioner" at bounding box center [306, 145] width 358 height 15
type input "aml"
click at [459, 185] on button "Next" at bounding box center [465, 187] width 39 height 20
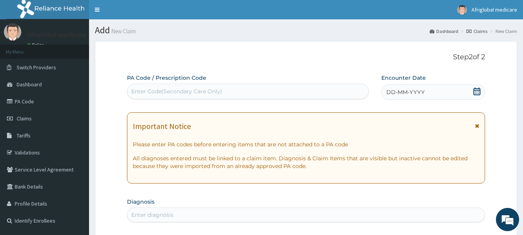
scroll to position [0, 0]
click at [147, 88] on div "Enter Code(Secondary Care Only)" at bounding box center [176, 91] width 91 height 8
paste input "PA/17AE21"
type input "PA/17AE21"
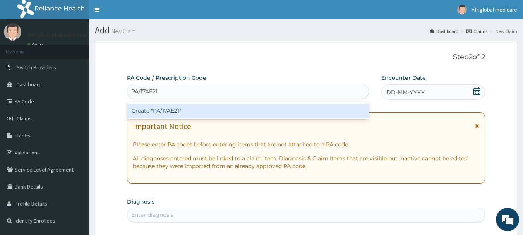
click at [154, 113] on div "Create "PA/17AE21"" at bounding box center [248, 111] width 242 height 14
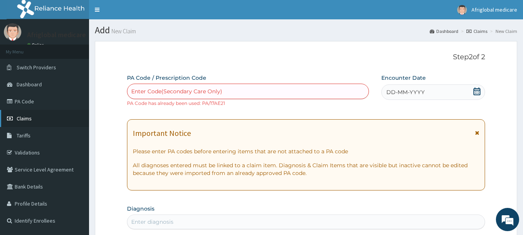
click at [32, 114] on link "Claims" at bounding box center [44, 118] width 89 height 17
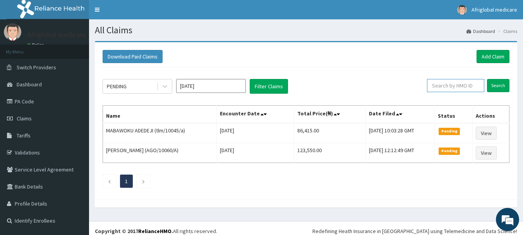
click at [460, 82] on input "text" at bounding box center [455, 85] width 57 height 13
paste input "ABK/10079/A"
type input "ABK/10079/A"
click at [498, 81] on input "Search" at bounding box center [498, 85] width 22 height 13
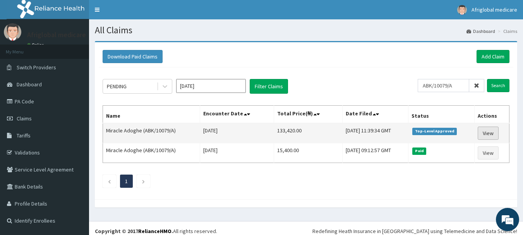
click at [482, 130] on link "View" at bounding box center [487, 132] width 21 height 13
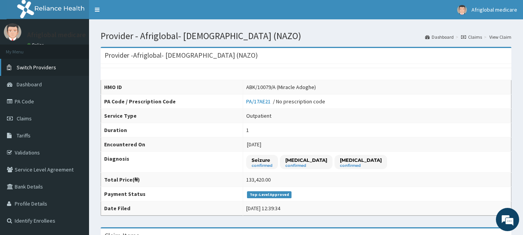
click at [41, 66] on span "Switch Providers" at bounding box center [36, 67] width 39 height 7
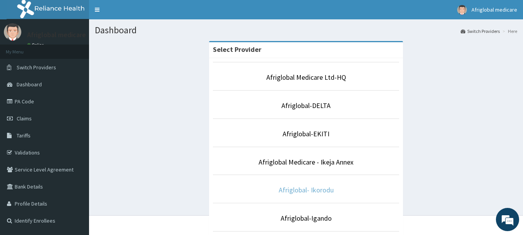
click at [287, 190] on link "Afriglobal- Ikorodu" at bounding box center [306, 189] width 55 height 9
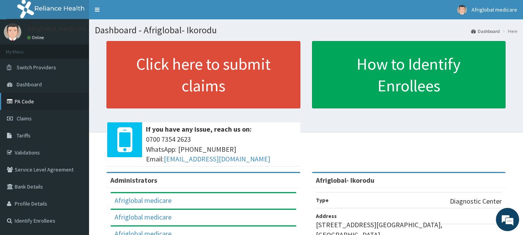
click at [46, 103] on link "PA Code" at bounding box center [44, 101] width 89 height 17
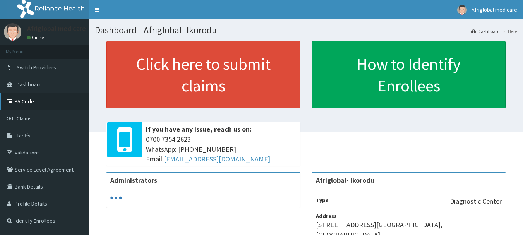
click at [39, 103] on link "PA Code" at bounding box center [44, 101] width 89 height 17
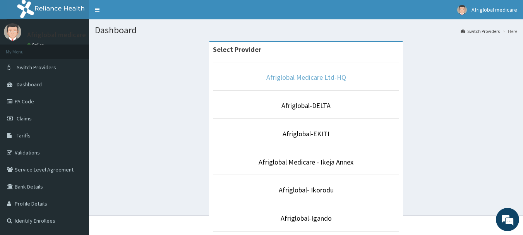
click at [314, 77] on link "Afriglobal Medicare Ltd-HQ" at bounding box center [306, 77] width 80 height 9
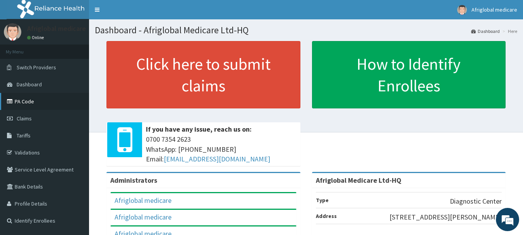
click at [39, 101] on link "PA Code" at bounding box center [44, 101] width 89 height 17
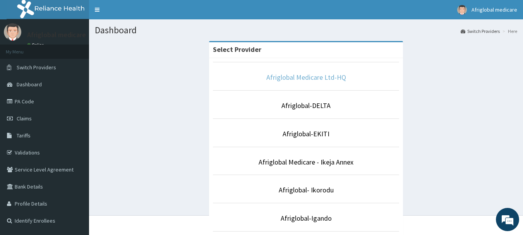
click at [299, 77] on link "Afriglobal Medicare Ltd-HQ" at bounding box center [306, 77] width 80 height 9
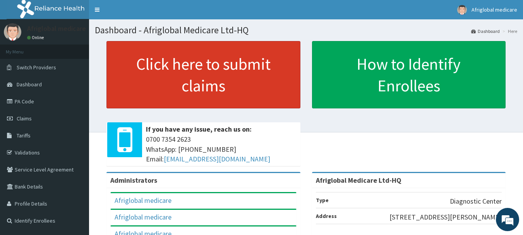
click at [236, 69] on link "Click here to submit claims" at bounding box center [203, 74] width 194 height 67
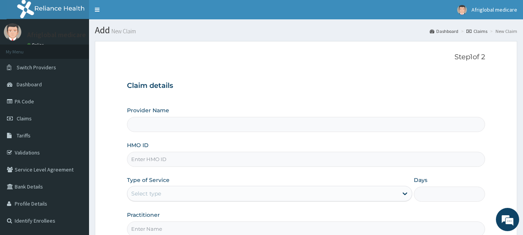
type input "Afriglobal Medicare Ltd-HQ"
click at [145, 159] on input "HMO ID" at bounding box center [306, 159] width 358 height 15
paste input "reo/10004/c"
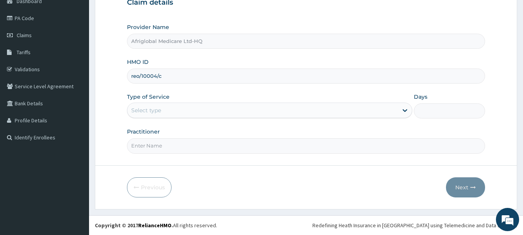
type input "reo/10004/c"
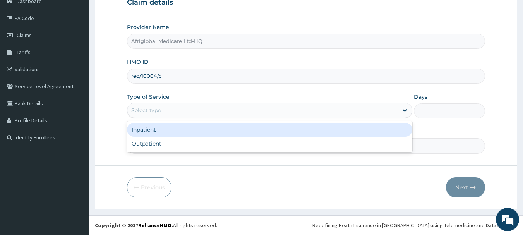
drag, startPoint x: 159, startPoint y: 109, endPoint x: 163, endPoint y: 136, distance: 27.3
click at [159, 109] on div "Select type" at bounding box center [146, 110] width 30 height 8
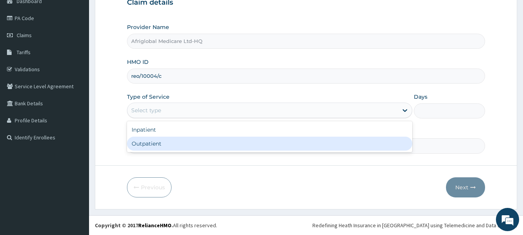
click at [164, 146] on div "Outpatient" at bounding box center [269, 144] width 285 height 14
type input "1"
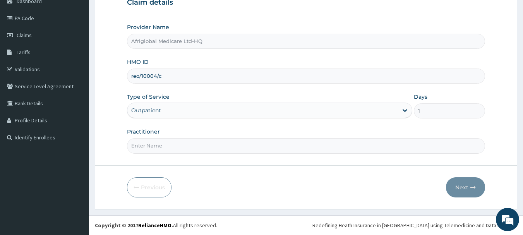
click at [160, 135] on div "Practitioner" at bounding box center [306, 141] width 358 height 26
click at [156, 145] on input "Practitioner" at bounding box center [306, 145] width 358 height 15
type input "aml"
click at [465, 185] on button "Next" at bounding box center [465, 187] width 39 height 20
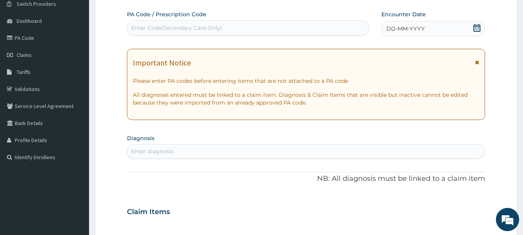
scroll to position [6, 0]
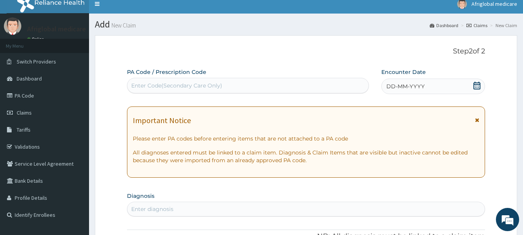
click at [142, 84] on div "Enter Code(Secondary Care Only)" at bounding box center [176, 86] width 91 height 8
paste input "PA/1405AE"
type input "PA/1405AE"
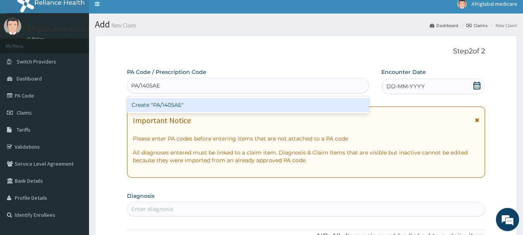
click at [149, 100] on div "Create "PA/1405AE"" at bounding box center [248, 105] width 242 height 14
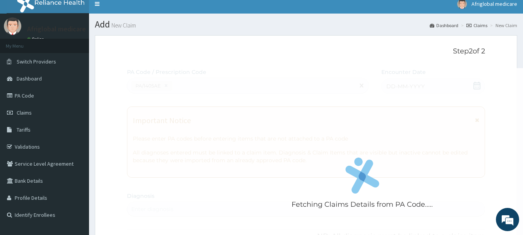
scroll to position [207, 0]
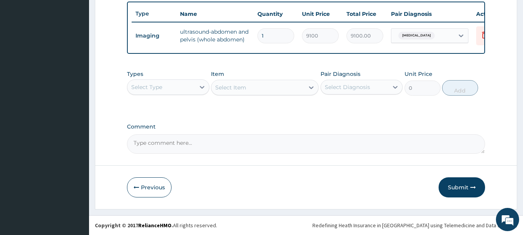
click at [455, 188] on button "Submit" at bounding box center [461, 187] width 46 height 20
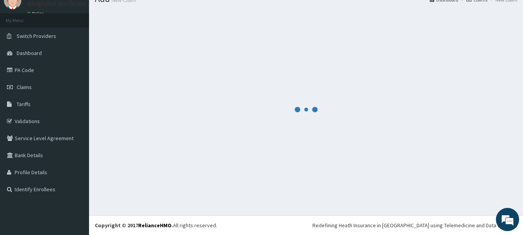
scroll to position [31, 0]
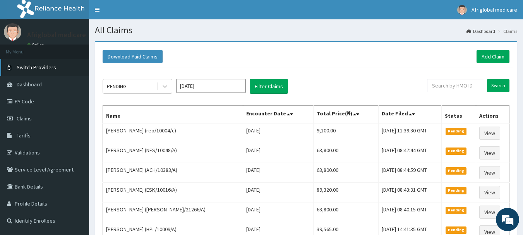
click at [35, 68] on span "Switch Providers" at bounding box center [36, 67] width 39 height 7
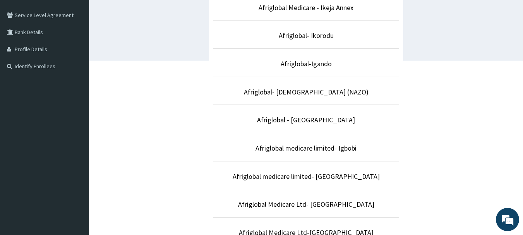
scroll to position [155, 0]
click at [311, 92] on link "Afriglobal- [DEMOGRAPHIC_DATA] (NAZO)" at bounding box center [306, 91] width 125 height 9
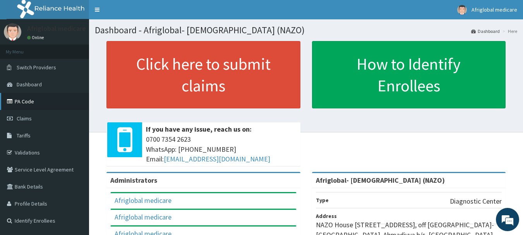
click at [24, 104] on link "PA Code" at bounding box center [44, 101] width 89 height 17
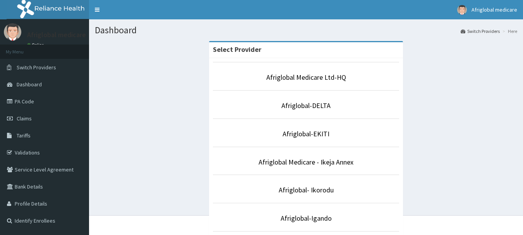
click at [34, 84] on span "Dashboard" at bounding box center [29, 84] width 25 height 7
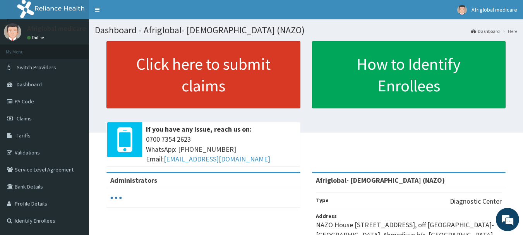
click at [171, 87] on link "Click here to submit claims" at bounding box center [203, 74] width 194 height 67
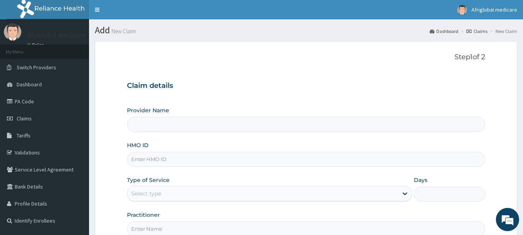
type input "Afriglobal- [DEMOGRAPHIC_DATA] (NAZO)"
click at [159, 161] on input "HMO ID" at bounding box center [306, 159] width 358 height 15
paste input "ABK/10079/A"
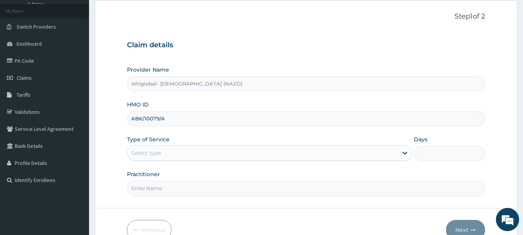
scroll to position [83, 0]
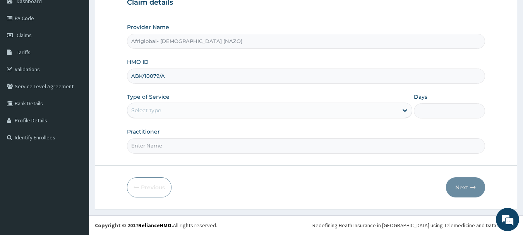
type input "ABK/10079/A"
click at [167, 108] on div "Select type" at bounding box center [262, 110] width 270 height 12
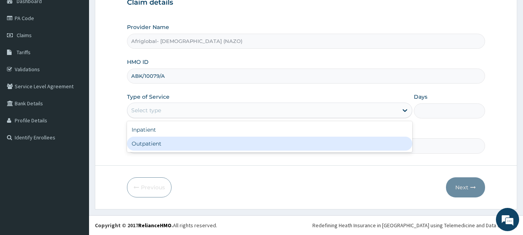
click at [166, 148] on div "Outpatient" at bounding box center [269, 144] width 285 height 14
type input "1"
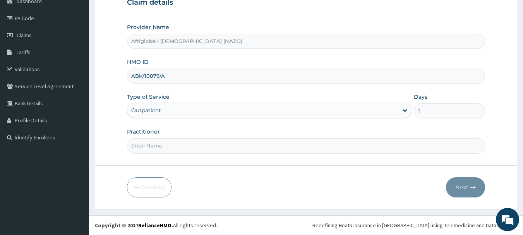
click at [165, 147] on input "Practitioner" at bounding box center [306, 145] width 358 height 15
paste input "ABK/10079/A"
type input "A"
type input "aml"
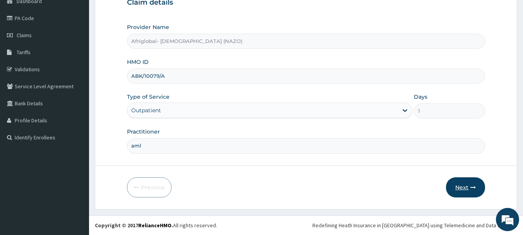
click at [463, 188] on button "Next" at bounding box center [465, 187] width 39 height 20
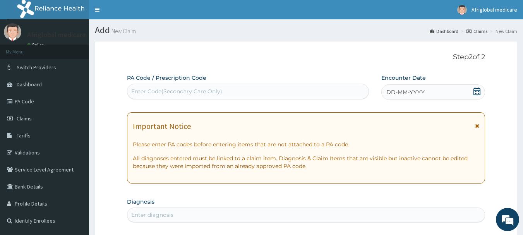
click at [169, 87] on div "Enter Code(Secondary Care Only)" at bounding box center [247, 91] width 241 height 12
paste input "PA/17AE21"
type input "PA/17AE21"
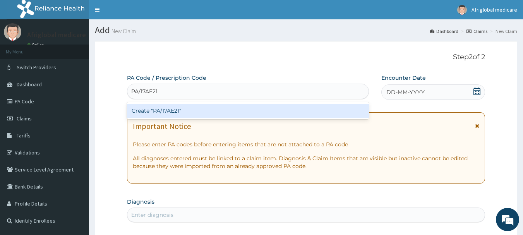
click at [154, 114] on div "Create "PA/17AE21"" at bounding box center [248, 111] width 242 height 14
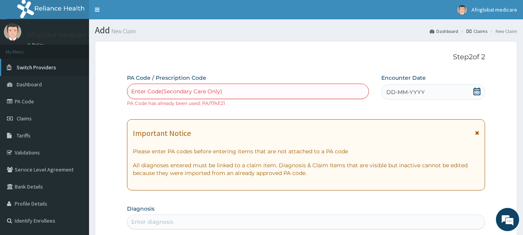
click at [39, 67] on span "Switch Providers" at bounding box center [36, 67] width 39 height 7
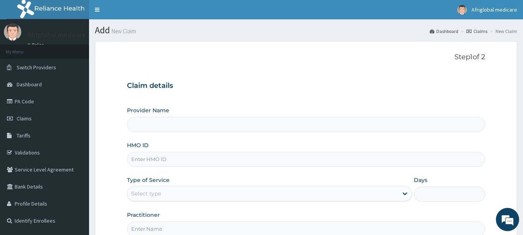
click at [151, 160] on input "HMO ID" at bounding box center [306, 159] width 358 height 15
type input "Afriglobal Medicare Ltd-HQ"
paste input "SLB10510B"
click at [141, 159] on input "SLB10510B" at bounding box center [306, 159] width 358 height 15
click at [156, 157] on input "SLB/10510B" at bounding box center [306, 159] width 358 height 15
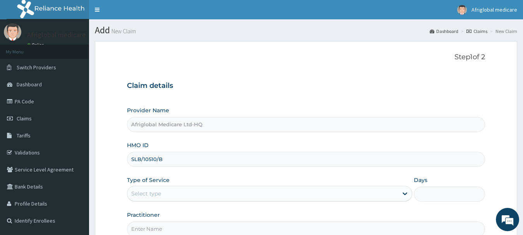
scroll to position [83, 0]
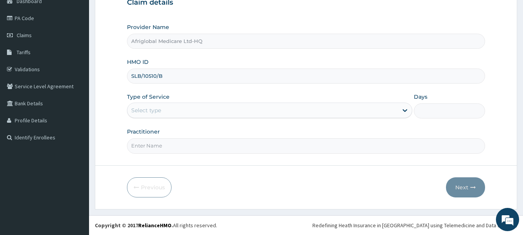
type input "SLB/10510/B"
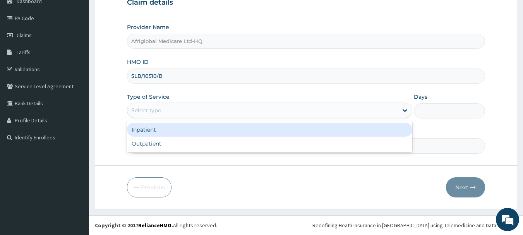
drag, startPoint x: 151, startPoint y: 111, endPoint x: 176, endPoint y: 146, distance: 43.3
click at [152, 111] on div "Select type" at bounding box center [146, 110] width 30 height 8
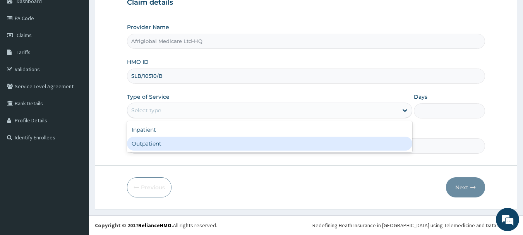
click at [172, 145] on div "Outpatient" at bounding box center [269, 144] width 285 height 14
type input "1"
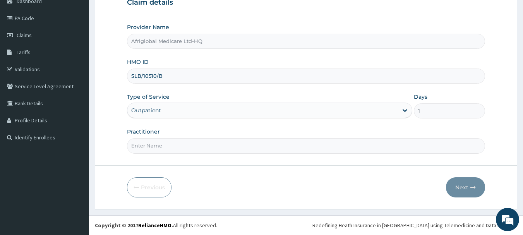
click at [169, 144] on input "Practitioner" at bounding box center [306, 145] width 358 height 15
type input "aml"
click at [461, 182] on button "Next" at bounding box center [465, 187] width 39 height 20
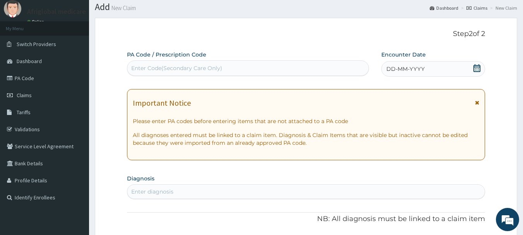
scroll to position [6, 0]
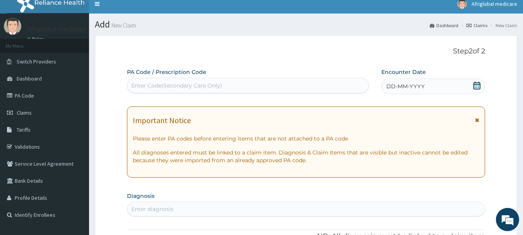
click at [159, 85] on div "Enter Code(Secondary Care Only)" at bounding box center [176, 86] width 91 height 8
paste input "PA92EFD7"
click at [137, 84] on input "PA92EFD7" at bounding box center [145, 86] width 29 height 8
type input "PA/92EFD7"
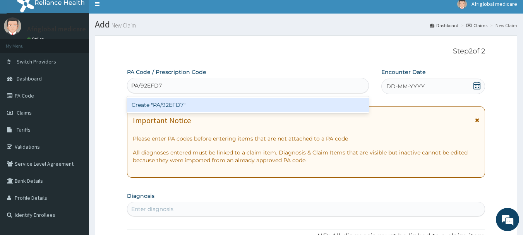
click at [149, 107] on div "Create "PA/92EFD7"" at bounding box center [248, 105] width 242 height 14
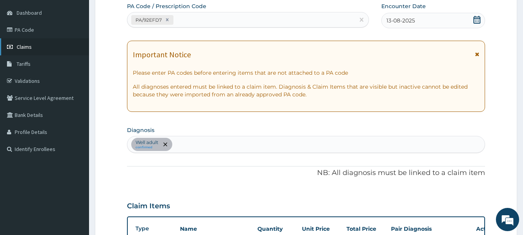
scroll to position [0, 0]
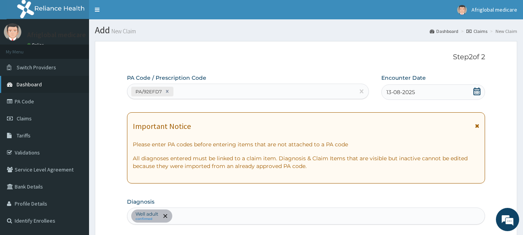
click at [11, 82] on icon at bounding box center [11, 84] width 8 height 5
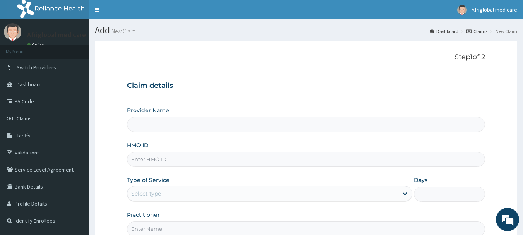
type input "Afriglobal Medicare Ltd-HQ"
click at [155, 161] on input "HMO ID" at bounding box center [306, 159] width 358 height 15
paste input "PFF10015A"
click at [140, 160] on input "PFF10015A" at bounding box center [306, 159] width 358 height 15
click at [157, 159] on input "PFF/10015A" at bounding box center [306, 159] width 358 height 15
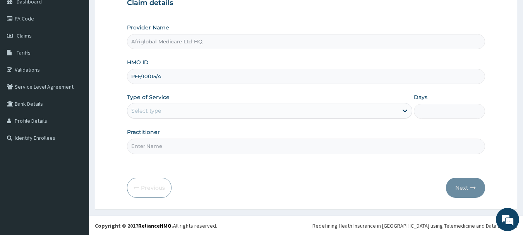
scroll to position [83, 0]
type input "PFF/10015/A"
click at [163, 113] on div "Select type" at bounding box center [262, 110] width 270 height 12
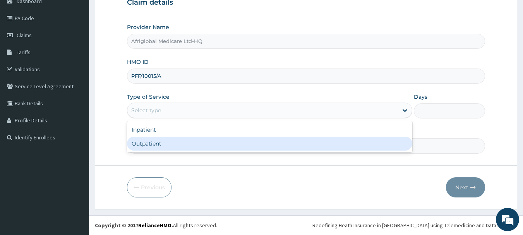
click at [160, 140] on div "Outpatient" at bounding box center [269, 144] width 285 height 14
type input "1"
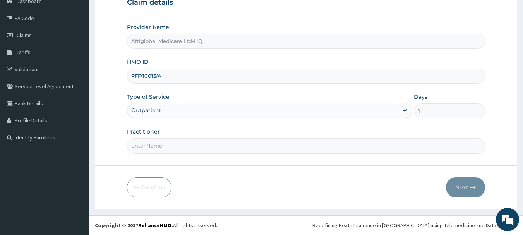
click at [159, 146] on input "Practitioner" at bounding box center [306, 145] width 358 height 15
type input "aml"
click at [470, 191] on button "Next" at bounding box center [465, 187] width 39 height 20
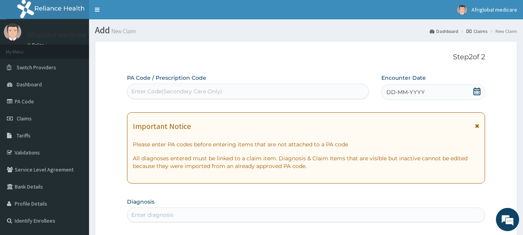
scroll to position [0, 0]
click at [189, 92] on div "Enter Code(Secondary Care Only)" at bounding box center [176, 91] width 91 height 8
paste input "PAF4979B"
click at [138, 91] on input "PAF4979B" at bounding box center [145, 91] width 29 height 8
type input "PA/F4979B"
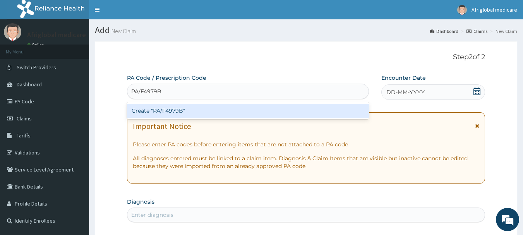
click at [193, 111] on div "Create "PA/F4979B"" at bounding box center [248, 111] width 242 height 14
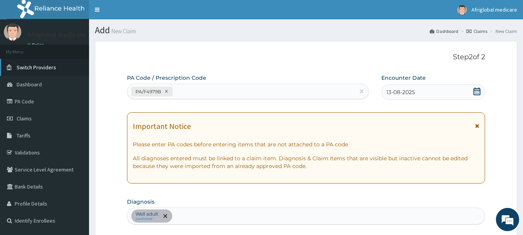
click at [46, 69] on span "Switch Providers" at bounding box center [36, 67] width 39 height 7
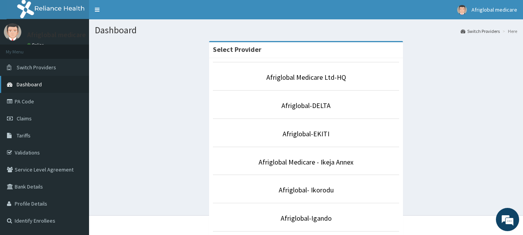
click at [14, 86] on icon at bounding box center [11, 84] width 8 height 5
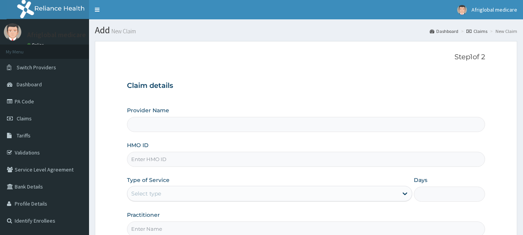
drag, startPoint x: 0, startPoint y: 0, endPoint x: 152, endPoint y: 162, distance: 222.2
click at [152, 162] on input "HMO ID" at bounding box center [306, 159] width 358 height 15
type input "Afriglobal Medicare Ltd-HQ"
paste input "PFF10015B"
click at [140, 158] on input "PFF10015B" at bounding box center [306, 159] width 358 height 15
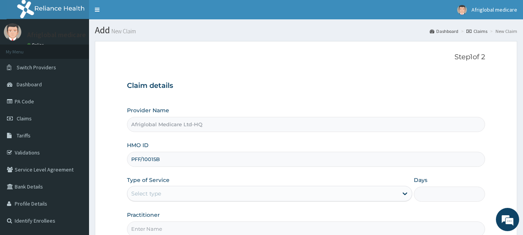
drag, startPoint x: 155, startPoint y: 159, endPoint x: 268, endPoint y: 153, distance: 113.1
click at [156, 159] on input "PFF/10015B" at bounding box center [306, 159] width 358 height 15
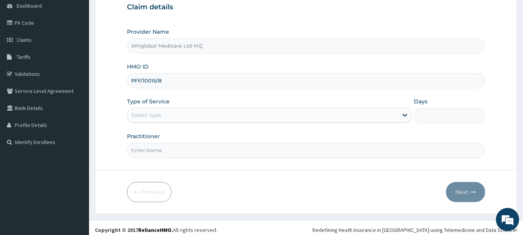
scroll to position [83, 0]
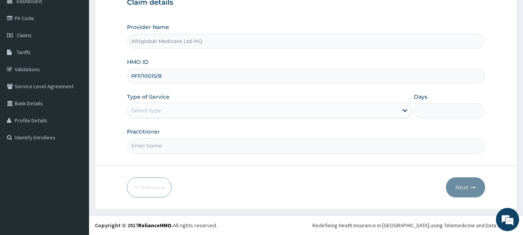
type input "PFF/10015/B"
click at [240, 110] on div "Select type" at bounding box center [262, 110] width 270 height 12
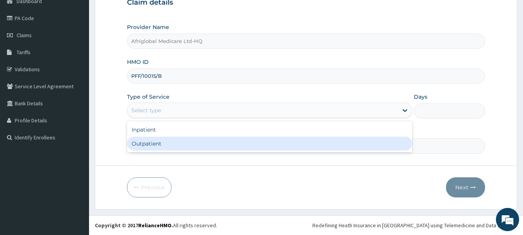
click at [217, 147] on div "Outpatient" at bounding box center [269, 144] width 285 height 14
type input "1"
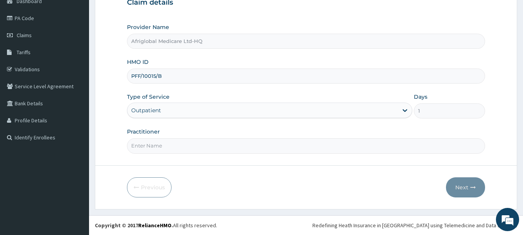
click at [216, 148] on input "Practitioner" at bounding box center [306, 145] width 358 height 15
type input "aml"
click at [464, 191] on button "Next" at bounding box center [465, 187] width 39 height 20
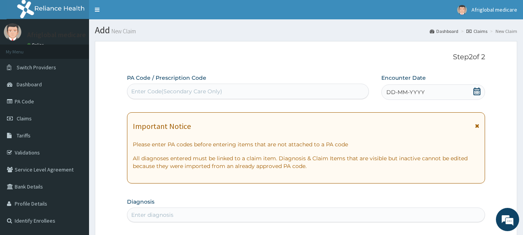
scroll to position [0, 0]
click at [193, 93] on div "Enter Code(Secondary Care Only)" at bounding box center [176, 91] width 91 height 8
paste input "PA535CA2"
click at [138, 91] on input "PA535CA2" at bounding box center [145, 91] width 28 height 8
type input "PA/535CA2"
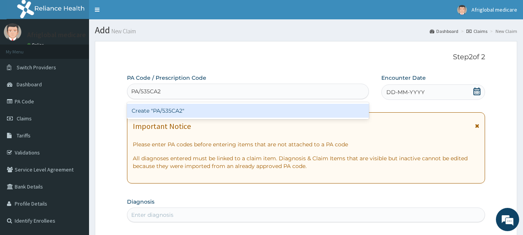
click at [145, 114] on div "Create "PA/535CA2"" at bounding box center [248, 111] width 242 height 14
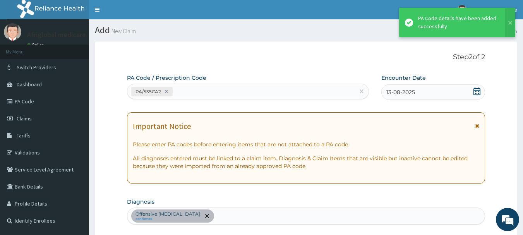
scroll to position [205, 0]
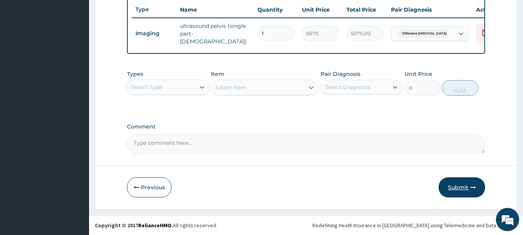
click at [458, 192] on button "Submit" at bounding box center [461, 187] width 46 height 20
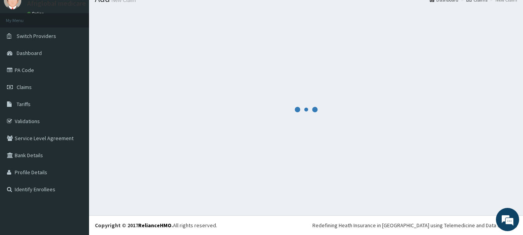
scroll to position [31, 0]
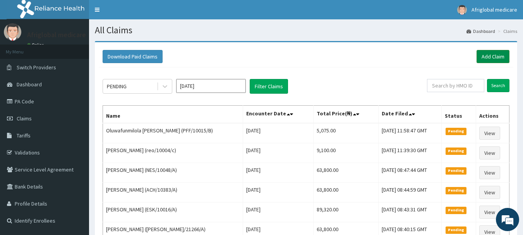
click at [490, 55] on link "Add Claim" at bounding box center [492, 56] width 33 height 13
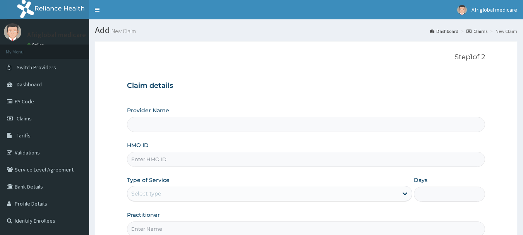
click at [136, 159] on input "HMO ID" at bounding box center [306, 159] width 358 height 15
type input "Afriglobal Medicare Ltd-HQ"
paste input "sky10003a"
click at [138, 159] on input "sky10003a" at bounding box center [306, 159] width 358 height 15
drag, startPoint x: 157, startPoint y: 158, endPoint x: 226, endPoint y: 146, distance: 69.9
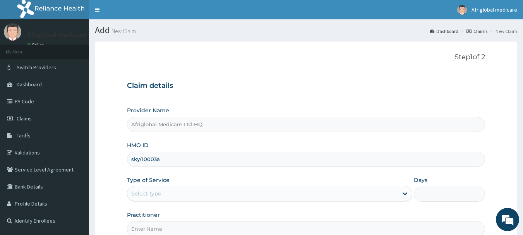
click at [156, 158] on input "sky/10003a" at bounding box center [306, 159] width 358 height 15
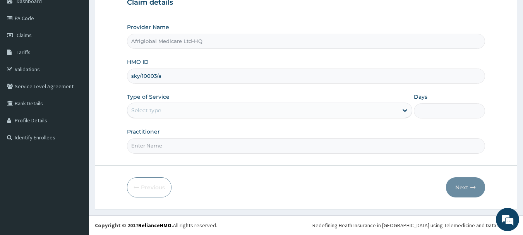
type input "sky/10003/a"
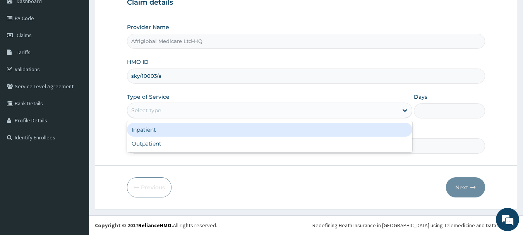
click at [193, 108] on div "Select type" at bounding box center [262, 110] width 270 height 12
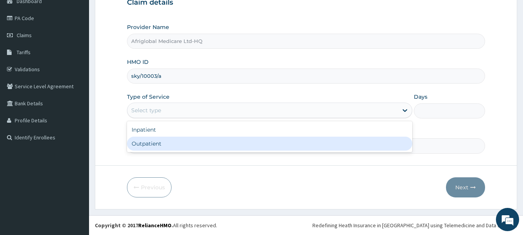
click at [189, 144] on div "Outpatient" at bounding box center [269, 144] width 285 height 14
type input "1"
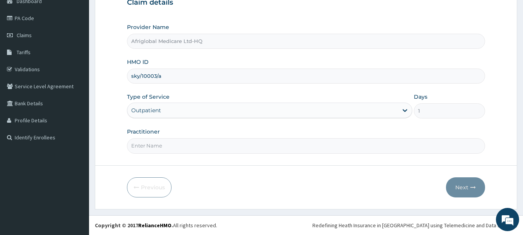
click at [178, 147] on input "Practitioner" at bounding box center [306, 145] width 358 height 15
type input "aml"
click at [460, 179] on button "Next" at bounding box center [465, 187] width 39 height 20
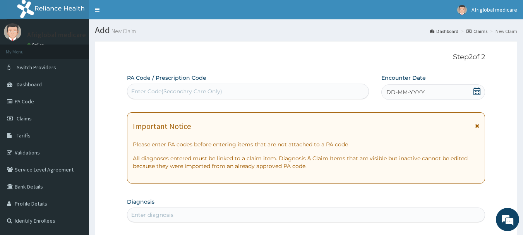
scroll to position [0, 0]
click at [174, 91] on div "Enter Code(Secondary Care Only)" at bounding box center [176, 91] width 91 height 8
paste input "PA691B6F"
type input "PA691B6F"
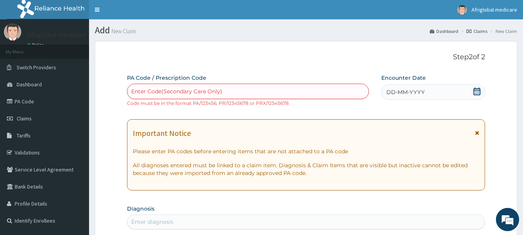
click at [195, 96] on div "Enter Code(Secondary Care Only)" at bounding box center [247, 91] width 241 height 12
paste input "PA691B6F"
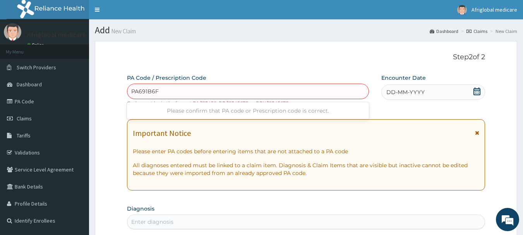
click at [139, 91] on input "PA691B6F" at bounding box center [144, 91] width 27 height 8
type input "PA/691B6F"
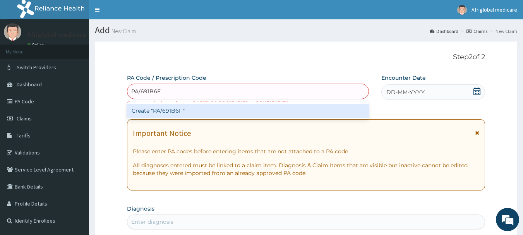
click at [159, 111] on div "Create "PA/691B6F"" at bounding box center [248, 111] width 242 height 14
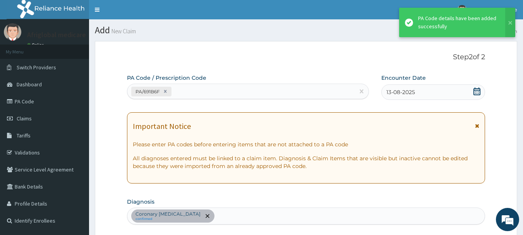
scroll to position [264, 0]
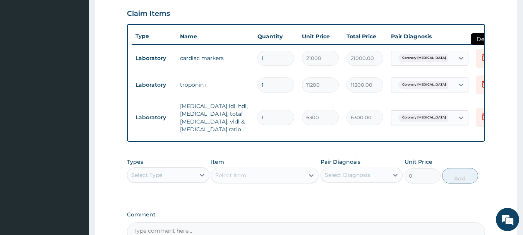
click at [478, 61] on icon at bounding box center [484, 58] width 17 height 19
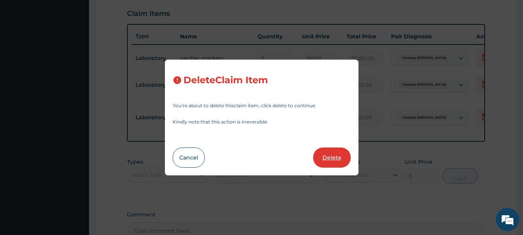
click at [322, 157] on button "Delete" at bounding box center [332, 157] width 38 height 20
type input "11200"
type input "11200.00"
type input "6300"
type input "6300.00"
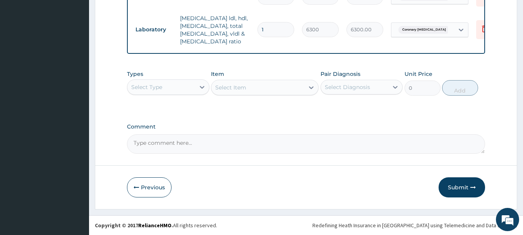
scroll to position [331, 0]
click at [166, 88] on div "Select Type" at bounding box center [161, 87] width 68 height 12
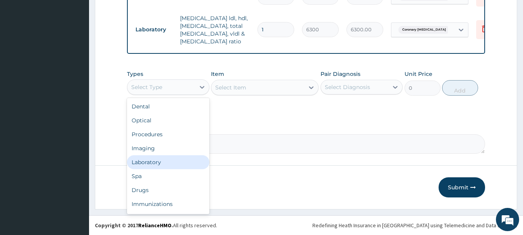
click at [152, 164] on div "Laboratory" at bounding box center [168, 162] width 82 height 14
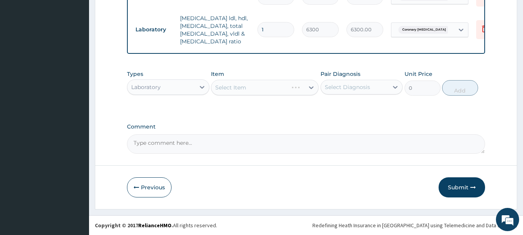
click at [217, 90] on div "Select Item" at bounding box center [265, 87] width 108 height 15
click at [217, 89] on div "Select Item" at bounding box center [265, 87] width 108 height 15
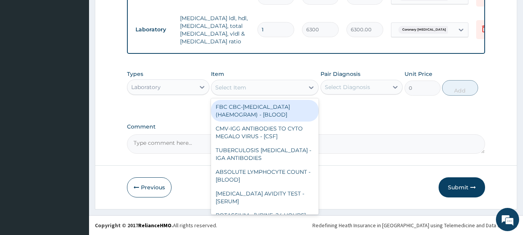
click at [217, 89] on div "Select Item" at bounding box center [230, 88] width 31 height 8
paste input "CARDIAC MARKERS"
type input "CARDIAC MARKERS"
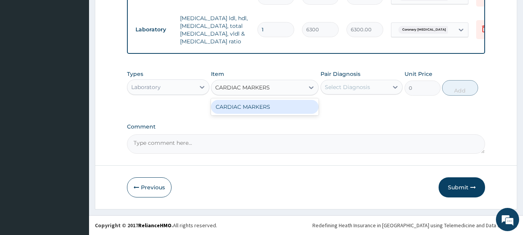
click at [231, 107] on div "CARDIAC MARKERS" at bounding box center [265, 107] width 108 height 14
type input "21000"
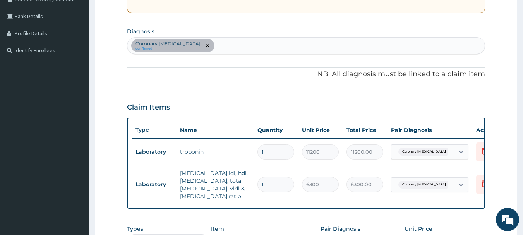
scroll to position [0, 0]
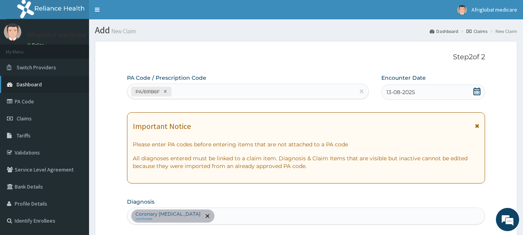
click at [36, 89] on link "Dashboard" at bounding box center [44, 84] width 89 height 17
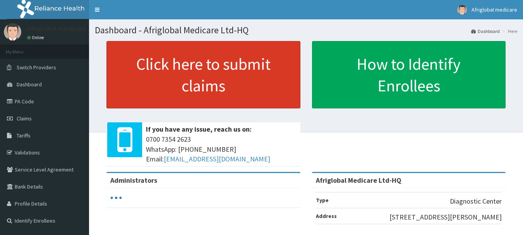
click at [210, 82] on link "Click here to submit claims" at bounding box center [203, 74] width 194 height 67
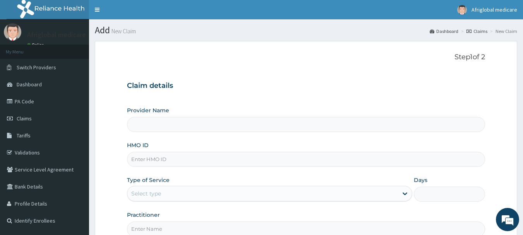
type input "Afriglobal Medicare Ltd-HQ"
click at [149, 164] on input "HMO ID" at bounding box center [306, 159] width 358 height 15
paste input "SLB10510A"
click at [141, 159] on input "SLB10510A" at bounding box center [306, 159] width 358 height 15
click at [156, 159] on input "SLB/10510A" at bounding box center [306, 159] width 358 height 15
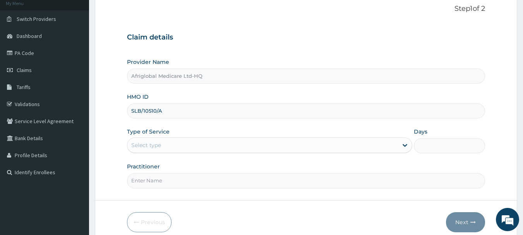
scroll to position [83, 0]
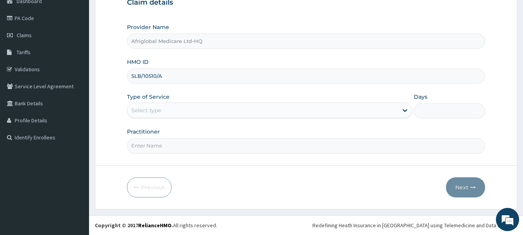
type input "SLB/10510/A"
click at [143, 112] on div "Select type" at bounding box center [146, 110] width 30 height 8
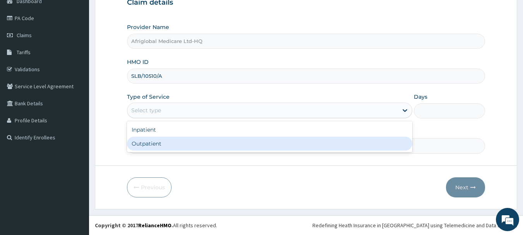
click at [145, 147] on div "Outpatient" at bounding box center [269, 144] width 285 height 14
type input "1"
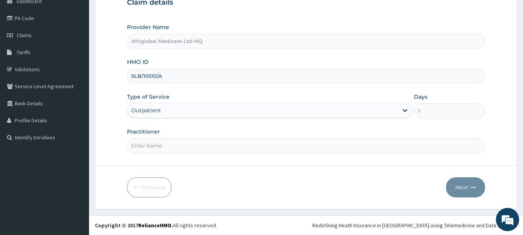
click at [141, 151] on input "Practitioner" at bounding box center [306, 145] width 358 height 15
type input "aml"
click at [460, 187] on button "Next" at bounding box center [465, 187] width 39 height 20
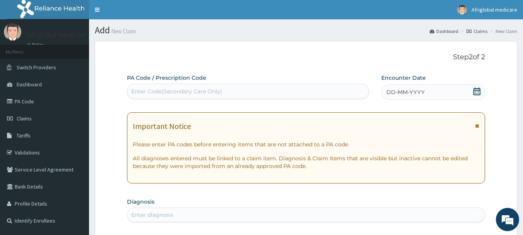
scroll to position [0, 0]
click at [172, 92] on div "Enter Code(Secondary Care Only)" at bounding box center [176, 91] width 91 height 8
paste input "PAA82852"
click at [138, 91] on input "PAA82852" at bounding box center [145, 91] width 28 height 8
type input "PA/A82852"
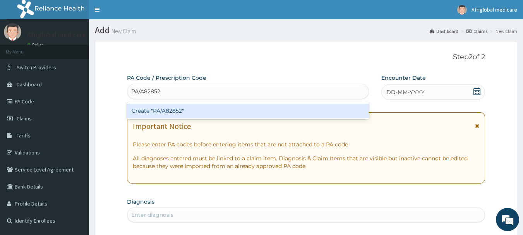
click at [184, 108] on div "Create "PA/A82852"" at bounding box center [248, 111] width 242 height 14
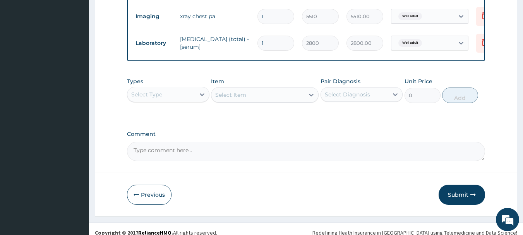
scroll to position [389, 0]
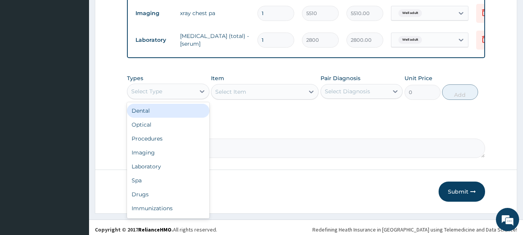
click at [178, 93] on div "Select Type" at bounding box center [161, 91] width 68 height 12
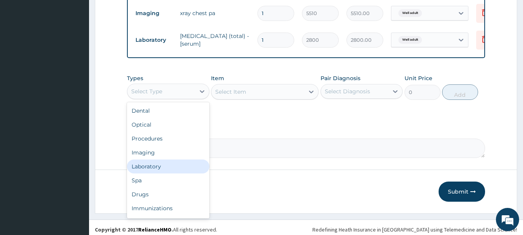
click at [161, 173] on div "Laboratory" at bounding box center [168, 166] width 82 height 14
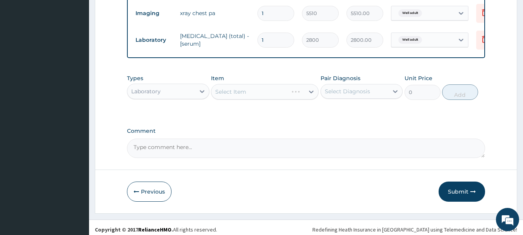
click at [217, 99] on div "Select Item" at bounding box center [265, 91] width 108 height 15
click at [215, 97] on div "Select Item" at bounding box center [265, 91] width 108 height 15
click at [218, 96] on div "Select Item" at bounding box center [230, 92] width 31 height 8
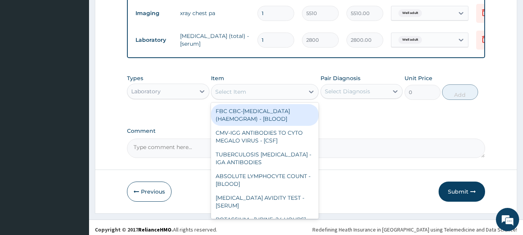
paste input "PAA82852"
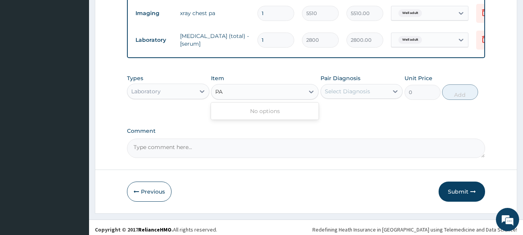
type input "P"
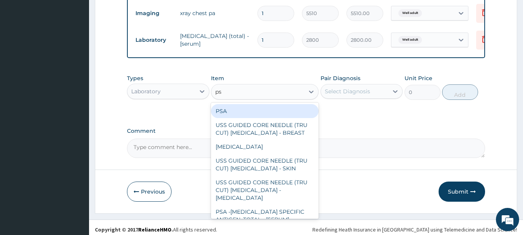
type input "psa"
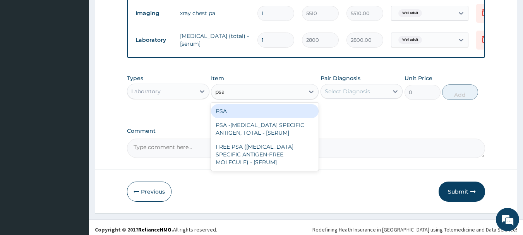
click at [251, 118] on div "PSA" at bounding box center [265, 111] width 108 height 14
type input "8000"
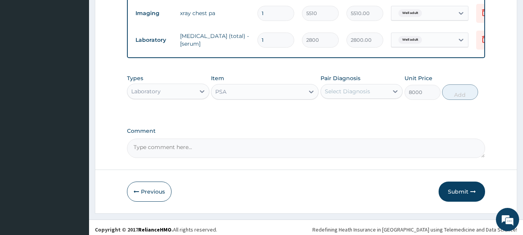
click at [237, 98] on div "PSA" at bounding box center [257, 91] width 93 height 12
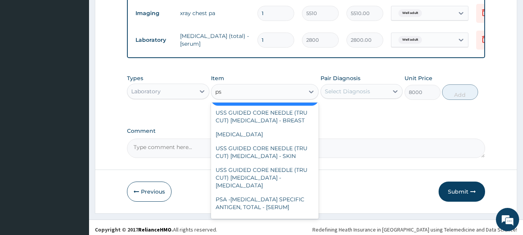
scroll to position [0, 0]
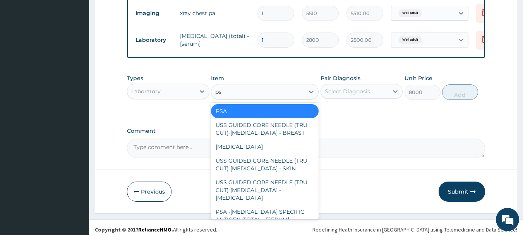
type input "psa"
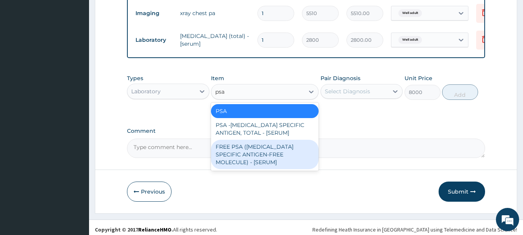
click at [260, 164] on div "FREE PSA (PROSTATE SPECIFIC ANTIGEN-FREE MOLECULE) - [SERUM]" at bounding box center [265, 154] width 108 height 29
type input "11200"
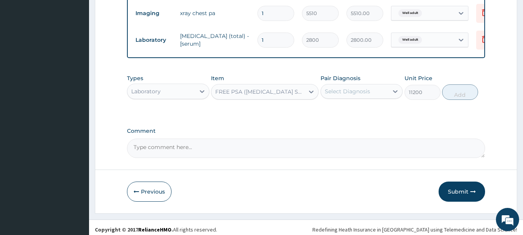
click at [351, 90] on div "Select Diagnosis" at bounding box center [361, 91] width 82 height 15
click at [355, 114] on label "Well adult" at bounding box center [347, 110] width 28 height 8
checkbox input "true"
click at [456, 98] on button "Add" at bounding box center [460, 91] width 36 height 15
type input "0"
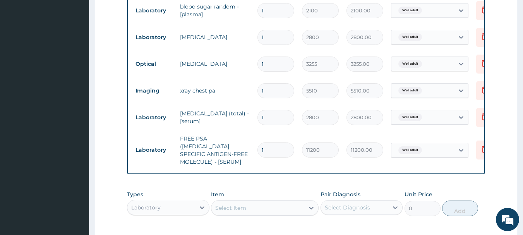
scroll to position [350, 0]
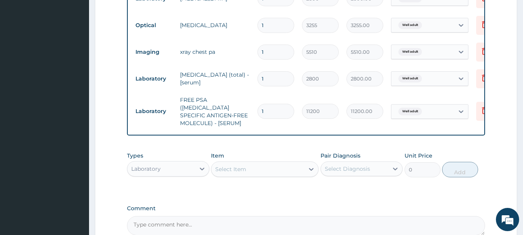
click at [162, 166] on div "Laboratory" at bounding box center [161, 168] width 68 height 12
click at [251, 166] on div "Select Item" at bounding box center [257, 169] width 93 height 12
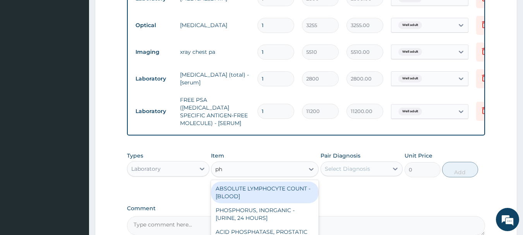
type input "phy"
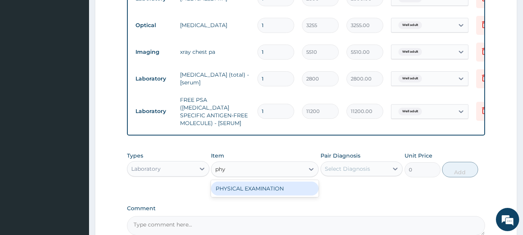
click at [292, 193] on div "PHYSICAL EXAMINATION" at bounding box center [265, 188] width 108 height 14
type input "2100"
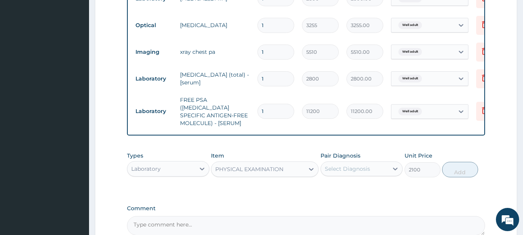
click at [354, 167] on div "Select Diagnosis" at bounding box center [347, 169] width 45 height 8
click at [360, 191] on div "Well adult" at bounding box center [361, 189] width 82 height 16
checkbox input "true"
click at [456, 168] on button "Add" at bounding box center [460, 169] width 36 height 15
type input "0"
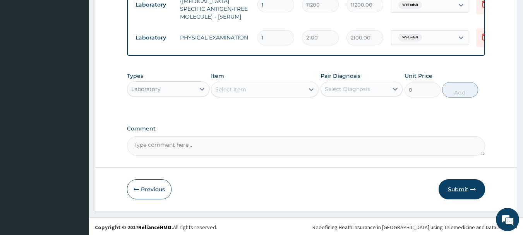
click at [458, 189] on button "Submit" at bounding box center [461, 189] width 46 height 20
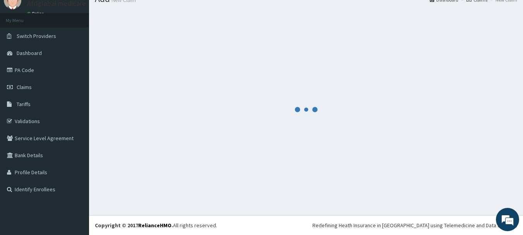
scroll to position [31, 0]
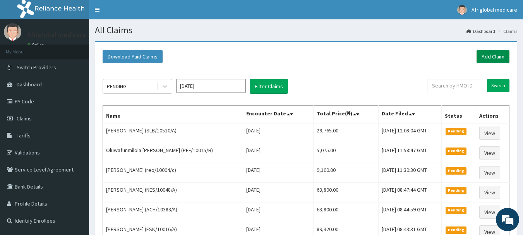
click at [480, 58] on link "Add Claim" at bounding box center [492, 56] width 33 height 13
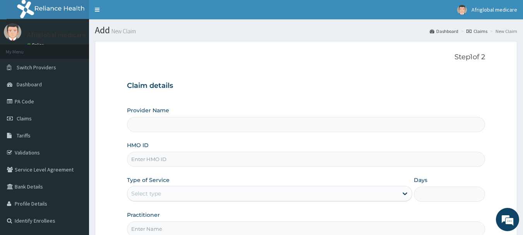
type input "KFO10025A"
type input "Afriglobal Medicare Ltd-HQ"
click at [141, 159] on input "KFO10025A" at bounding box center [306, 159] width 358 height 15
click at [159, 157] on input "KFO/10025A" at bounding box center [306, 159] width 358 height 15
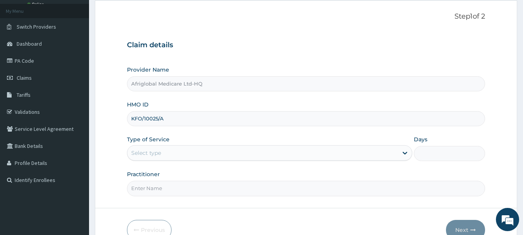
scroll to position [83, 0]
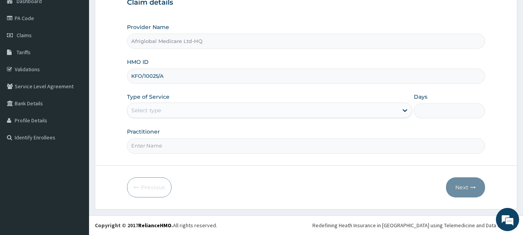
type input "KFO/10025/A"
click at [163, 110] on div "Select type" at bounding box center [262, 110] width 270 height 12
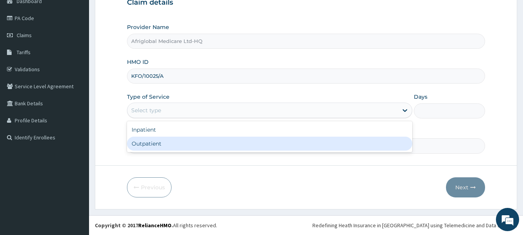
click at [156, 142] on div "Outpatient" at bounding box center [269, 144] width 285 height 14
type input "1"
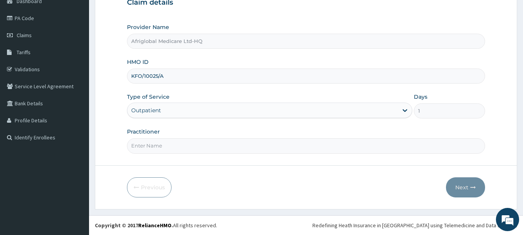
click at [147, 143] on input "Practitioner" at bounding box center [306, 145] width 358 height 15
type input "aml"
click at [456, 191] on button "Next" at bounding box center [465, 187] width 39 height 20
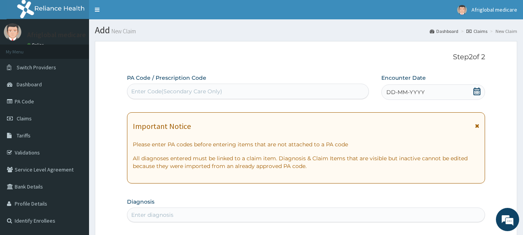
scroll to position [0, 0]
click at [213, 98] on div "Enter Code(Secondary Care Only)" at bounding box center [248, 91] width 242 height 15
paste input "PAD0F0FB"
click at [138, 92] on input "PAD0F0FB" at bounding box center [146, 91] width 31 height 8
type input "PA/D0F0FB"
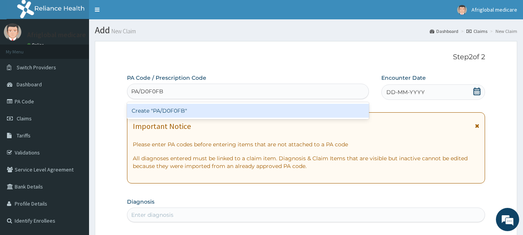
click at [158, 113] on div "Create "PA/D0F0FB"" at bounding box center [248, 111] width 242 height 14
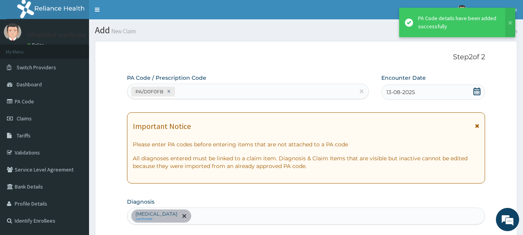
scroll to position [205, 0]
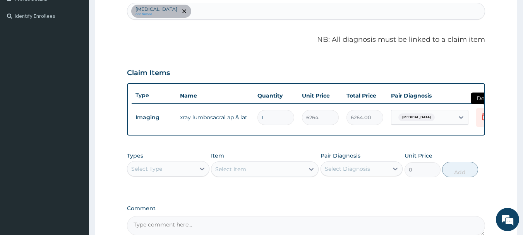
click at [480, 121] on icon at bounding box center [484, 116] width 9 height 9
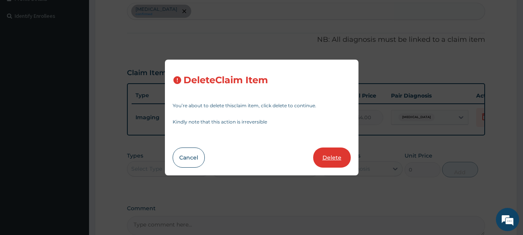
click at [317, 165] on button "Delete" at bounding box center [332, 157] width 38 height 20
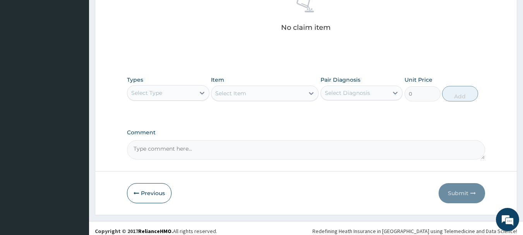
scroll to position [321, 0]
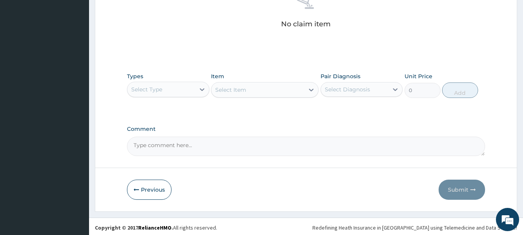
click at [174, 82] on div "Select Type" at bounding box center [168, 89] width 82 height 15
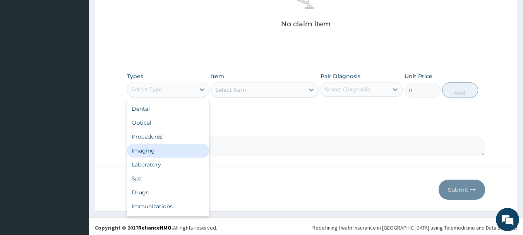
click at [161, 154] on div "Imaging" at bounding box center [168, 151] width 82 height 14
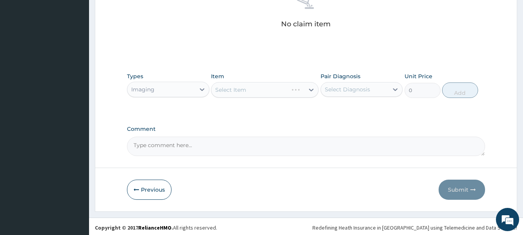
click at [216, 92] on div "Select Item" at bounding box center [265, 89] width 108 height 15
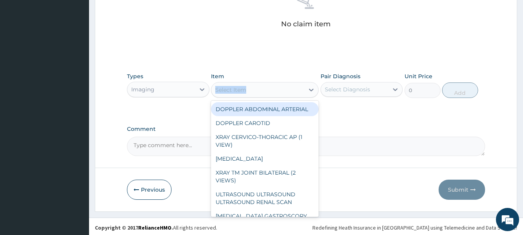
click at [216, 92] on div "Select Item" at bounding box center [230, 90] width 31 height 8
paste input "X-RAY-LUMBOSACRAL AP and LAT"
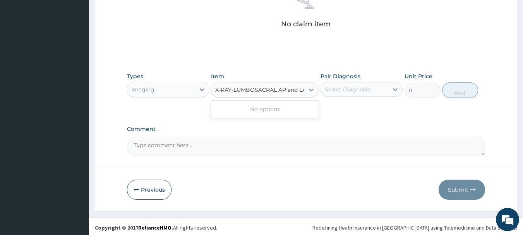
scroll to position [0, 6]
click at [228, 91] on input "X-RAY-LUMBOSACRAL AP and LAT" at bounding box center [256, 90] width 95 height 8
click at [291, 89] on input "LUMBOSACRAL AP and LAT" at bounding box center [253, 90] width 77 height 8
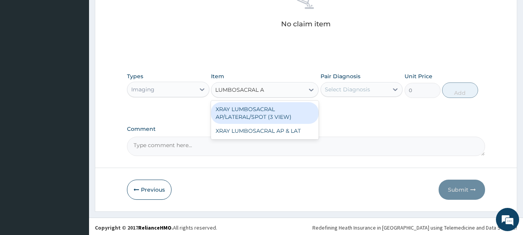
type input "LUMBOSACRAL"
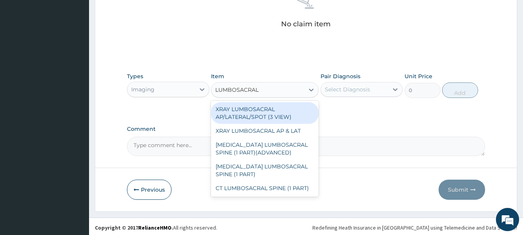
click at [289, 120] on div "XRAY LUMBOSACRAL AP/LATERAL/SPOT (3 VIEW)" at bounding box center [265, 113] width 108 height 22
type input "12180"
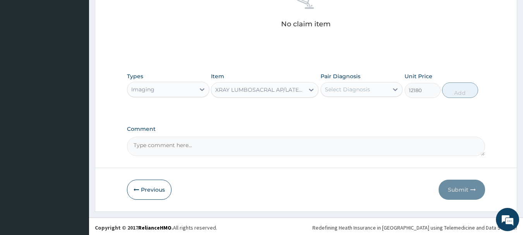
click at [349, 89] on div "Select Diagnosis" at bounding box center [347, 89] width 45 height 8
click at [349, 108] on label "Low back pain" at bounding box center [357, 108] width 48 height 8
checkbox input "true"
drag, startPoint x: 459, startPoint y: 91, endPoint x: 450, endPoint y: 103, distance: 14.7
click at [458, 90] on button "Add" at bounding box center [460, 89] width 36 height 15
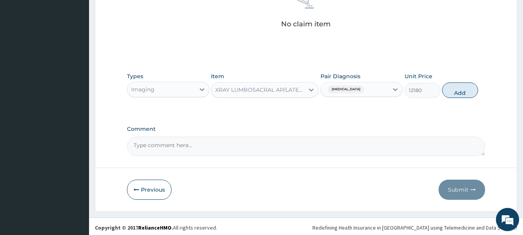
type input "0"
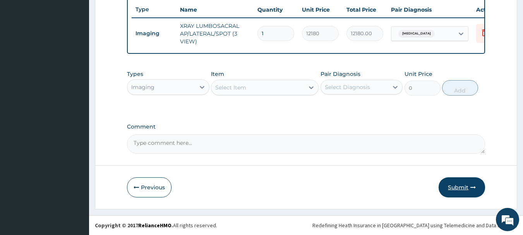
click at [456, 186] on button "Submit" at bounding box center [461, 187] width 46 height 20
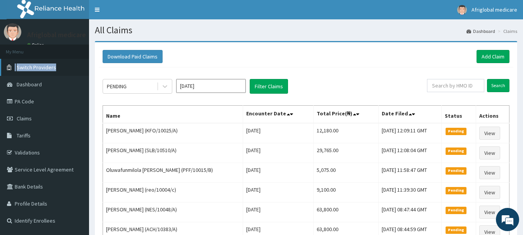
click at [57, 60] on ul "My Menu Switch Providers Dashboard PA Code Claims Tariffs Validations Service L…" at bounding box center [44, 136] width 89 height 185
click at [56, 66] on link "Switch Providers" at bounding box center [44, 67] width 89 height 17
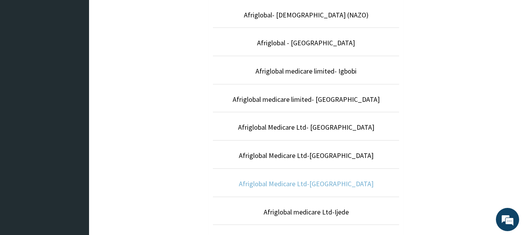
scroll to position [232, 0]
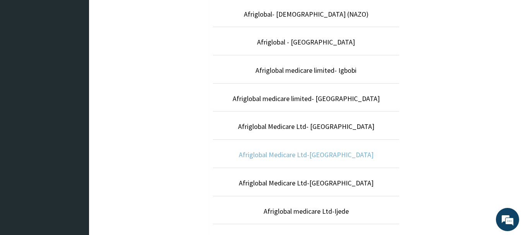
click at [328, 156] on link "Afriglobal Medicare Ltd-[GEOGRAPHIC_DATA]" at bounding box center [306, 154] width 135 height 9
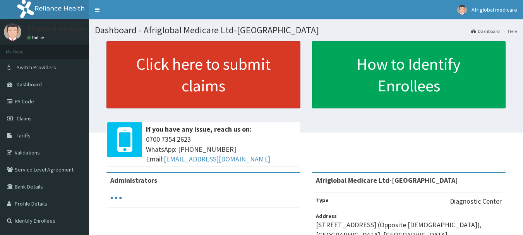
click at [172, 84] on link "Click here to submit claims" at bounding box center [203, 74] width 194 height 67
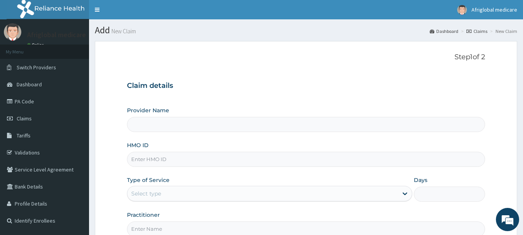
type input "GBZ10177A"
type input "Afriglobal Medicare Ltd-[GEOGRAPHIC_DATA]"
click at [143, 158] on input "GBZ10177A" at bounding box center [306, 159] width 358 height 15
click at [157, 159] on input "GBZ/10177A" at bounding box center [306, 159] width 358 height 15
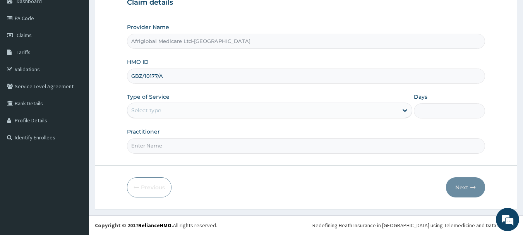
type input "GBZ/10177/A"
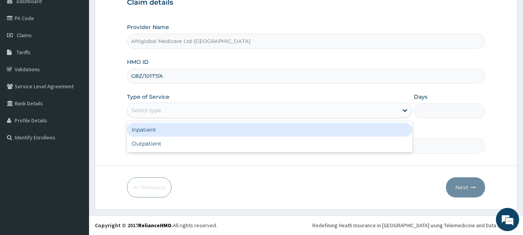
drag, startPoint x: 158, startPoint y: 109, endPoint x: 157, endPoint y: 149, distance: 39.5
click at [158, 109] on div "Select type" at bounding box center [146, 110] width 30 height 8
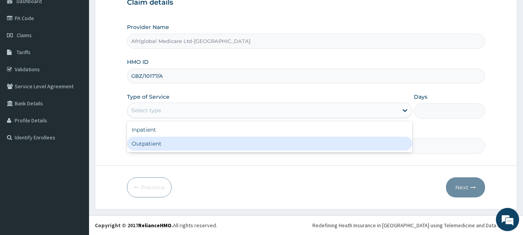
click at [159, 146] on div "Outpatient" at bounding box center [269, 144] width 285 height 14
type input "1"
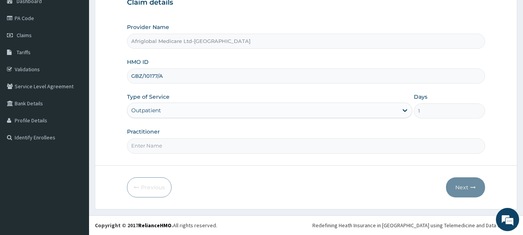
click at [157, 149] on input "Practitioner" at bounding box center [306, 145] width 358 height 15
type input "aml"
click at [477, 190] on button "Next" at bounding box center [465, 187] width 39 height 20
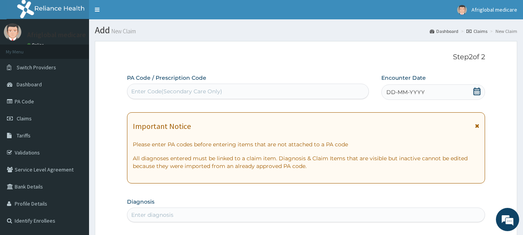
click at [158, 89] on div "Enter Code(Secondary Care Only)" at bounding box center [176, 91] width 91 height 8
paste input "PA1C4393"
click at [138, 91] on input "PA1C4393" at bounding box center [144, 91] width 27 height 8
type input "PA/1C4393"
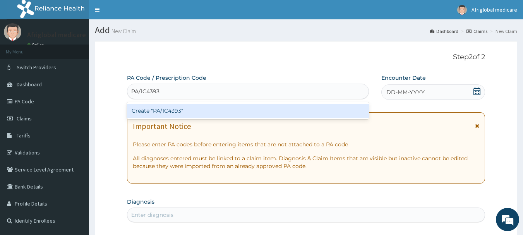
click at [148, 114] on div "Create "PA/1C4393"" at bounding box center [248, 111] width 242 height 14
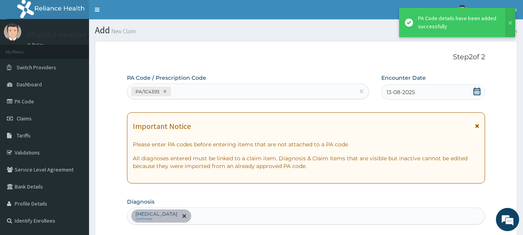
scroll to position [205, 0]
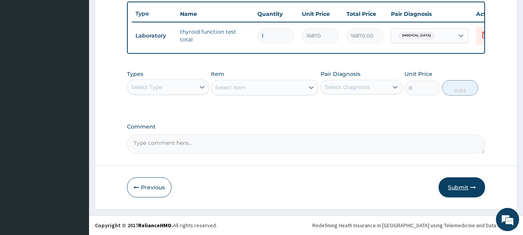
click at [442, 189] on button "Submit" at bounding box center [461, 187] width 46 height 20
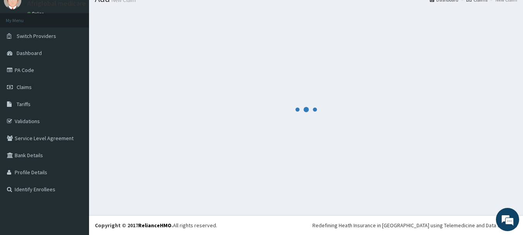
scroll to position [31, 0]
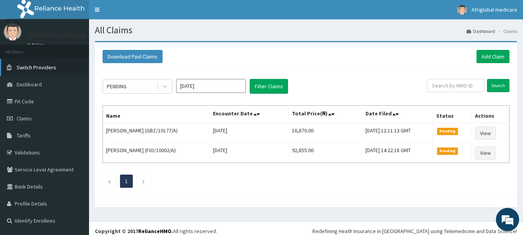
click at [65, 65] on link "Switch Providers" at bounding box center [44, 67] width 89 height 17
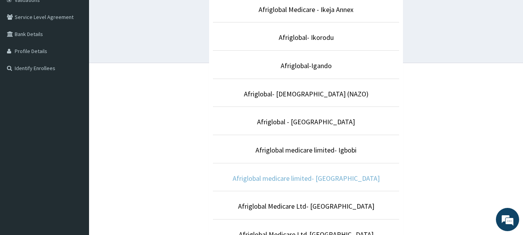
scroll to position [155, 0]
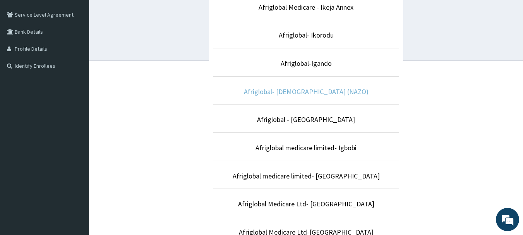
click at [317, 91] on link "Afriglobal- [DEMOGRAPHIC_DATA] (NAZO)" at bounding box center [306, 91] width 125 height 9
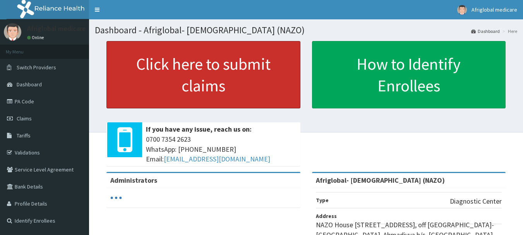
click at [219, 80] on link "Click here to submit claims" at bounding box center [203, 74] width 194 height 67
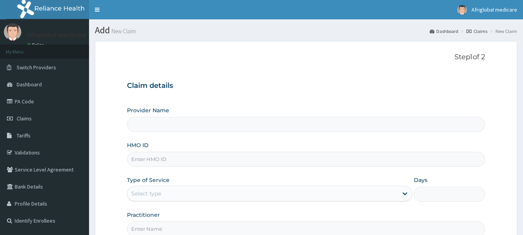
click at [164, 162] on input "HMO ID" at bounding box center [306, 159] width 358 height 15
paste input "OHT10951A"
type input "OHT10951A"
type input "Afriglobal- [DEMOGRAPHIC_DATA] (NAZO)"
click at [142, 159] on input "OHT10951A" at bounding box center [306, 159] width 358 height 15
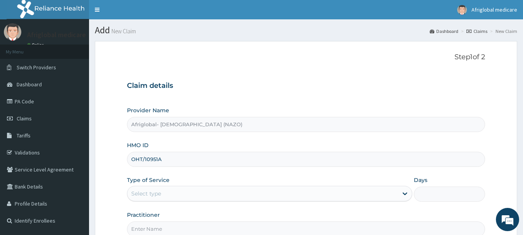
click at [157, 158] on input "OHT/10951A" at bounding box center [306, 159] width 358 height 15
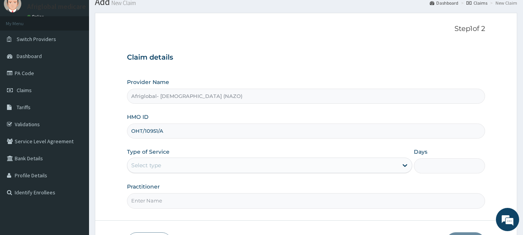
scroll to position [83, 0]
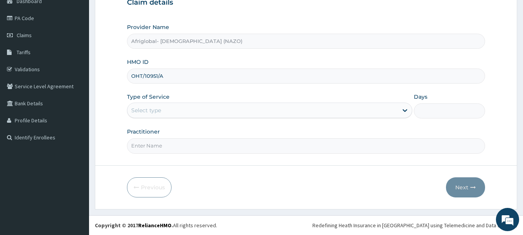
type input "OHT/10951/A"
click at [156, 116] on div "Select type" at bounding box center [262, 110] width 270 height 12
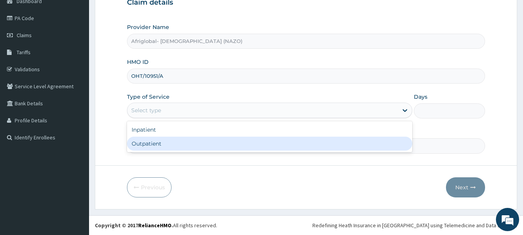
click at [156, 143] on div "Outpatient" at bounding box center [269, 144] width 285 height 14
type input "1"
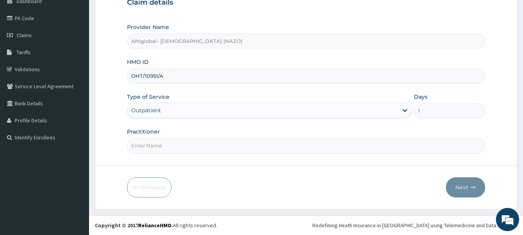
click at [157, 145] on input "Practitioner" at bounding box center [306, 145] width 358 height 15
type input "aml"
click at [461, 187] on button "Next" at bounding box center [465, 187] width 39 height 20
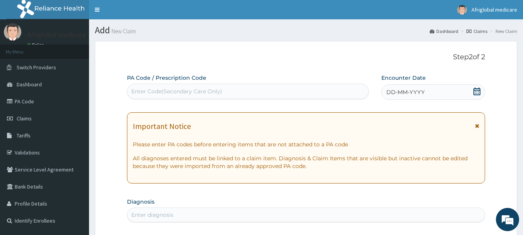
scroll to position [0, 0]
click at [190, 93] on div "Enter Code(Secondary Care Only)" at bounding box center [176, 91] width 91 height 8
paste input "PA982D83"
click at [138, 91] on input "PA982D83" at bounding box center [145, 91] width 29 height 8
type input "PA/982D83"
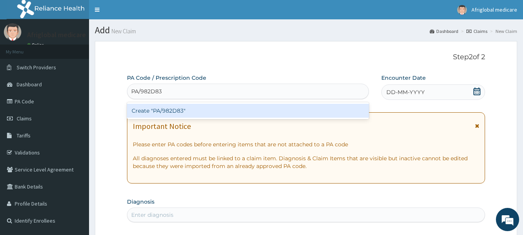
click at [149, 113] on div "Create "PA/982D83"" at bounding box center [248, 111] width 242 height 14
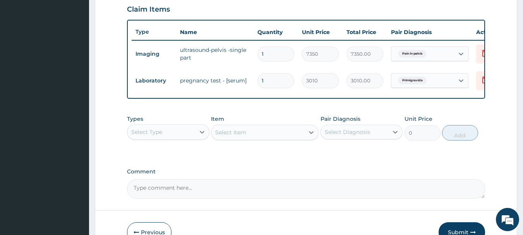
scroll to position [319, 0]
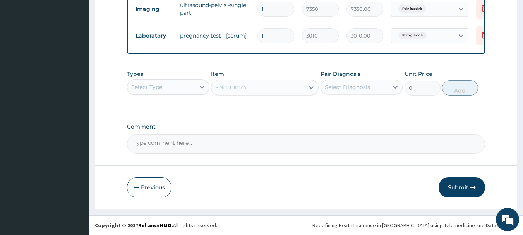
click at [459, 189] on button "Submit" at bounding box center [461, 187] width 46 height 20
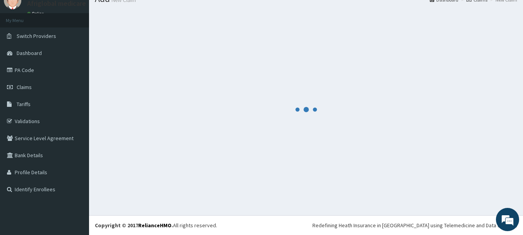
scroll to position [31, 0]
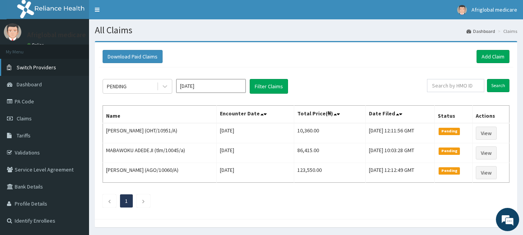
click at [25, 61] on link "Switch Providers" at bounding box center [44, 67] width 89 height 17
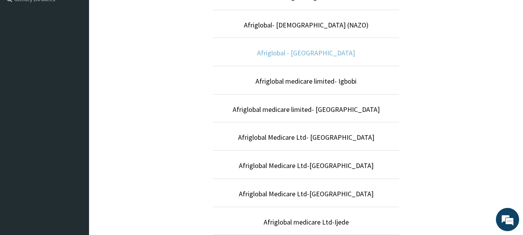
scroll to position [232, 0]
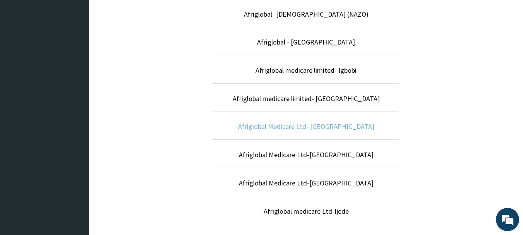
click at [321, 128] on link "Afriglobal Medicare Ltd- [GEOGRAPHIC_DATA]" at bounding box center [306, 126] width 136 height 9
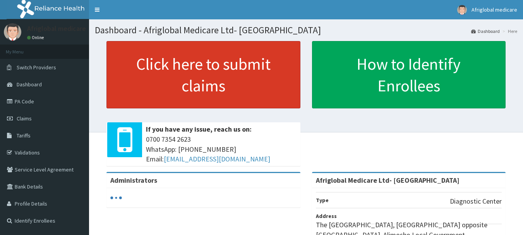
click at [235, 92] on link "Click here to submit claims" at bounding box center [203, 74] width 194 height 67
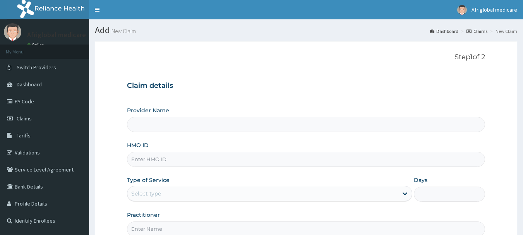
drag, startPoint x: 0, startPoint y: 0, endPoint x: 156, endPoint y: 162, distance: 225.4
click at [156, 162] on input "HMO ID" at bounding box center [306, 159] width 358 height 15
paste input "RDM10006A"
type input "RDM10006A"
type input "Afriglobal Medicare Ltd- Egbeda"
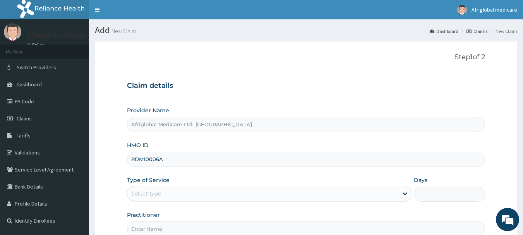
click at [144, 159] on input "RDM10006A" at bounding box center [306, 159] width 358 height 15
drag, startPoint x: 161, startPoint y: 159, endPoint x: 230, endPoint y: 155, distance: 68.6
click at [161, 158] on input "RDM/10006A" at bounding box center [306, 159] width 358 height 15
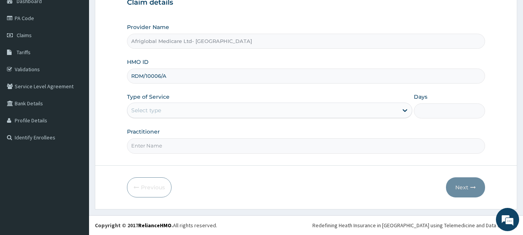
type input "RDM/10006/A"
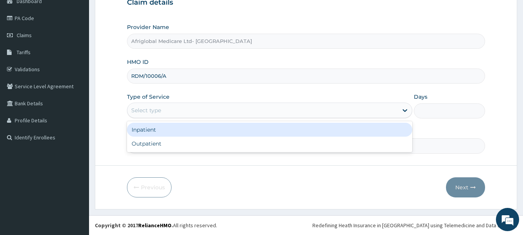
click at [169, 106] on div "Select type" at bounding box center [262, 110] width 270 height 12
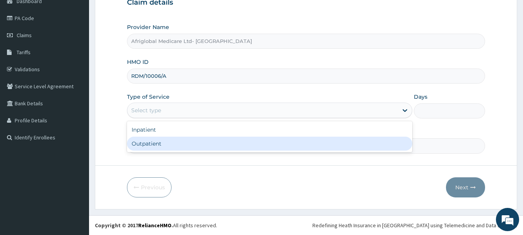
click at [164, 144] on div "Outpatient" at bounding box center [269, 144] width 285 height 14
type input "1"
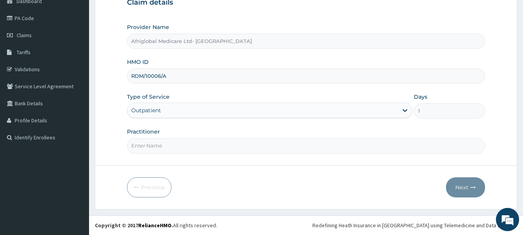
click at [161, 148] on input "Practitioner" at bounding box center [306, 145] width 358 height 15
type input "aml"
click at [477, 188] on button "Next" at bounding box center [465, 187] width 39 height 20
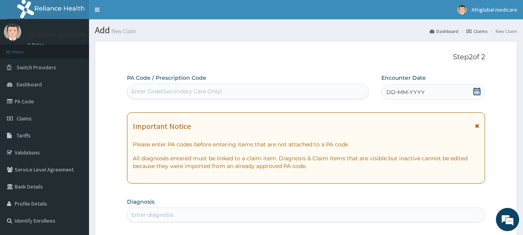
scroll to position [0, 0]
click at [171, 96] on div "Enter Code(Secondary Care Only)" at bounding box center [247, 91] width 241 height 12
paste input "PAE5460F"
click at [140, 92] on input "PAE5460F" at bounding box center [145, 91] width 29 height 8
type input "PA/E5460F"
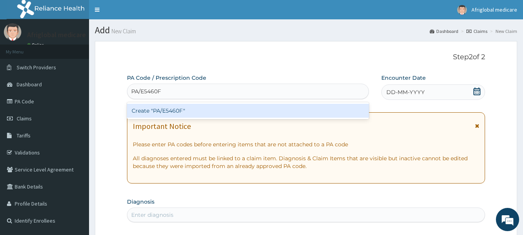
click at [162, 110] on div "Create "PA/E5460F"" at bounding box center [248, 111] width 242 height 14
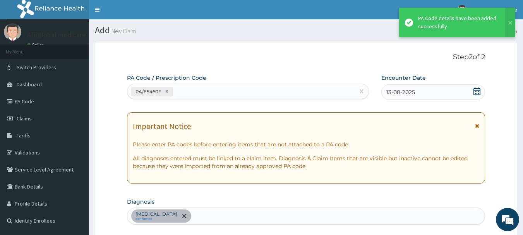
scroll to position [205, 0]
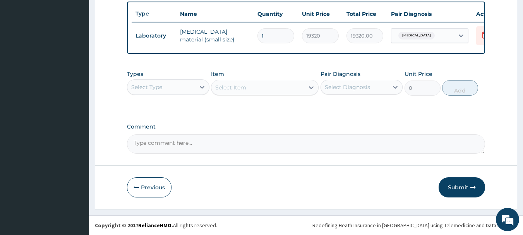
click at [459, 190] on button "Submit" at bounding box center [461, 187] width 46 height 20
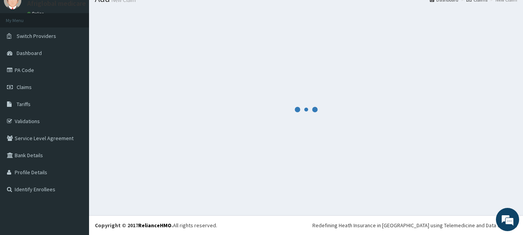
scroll to position [31, 0]
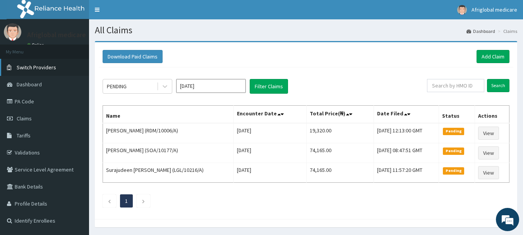
click at [51, 62] on link "Switch Providers" at bounding box center [44, 67] width 89 height 17
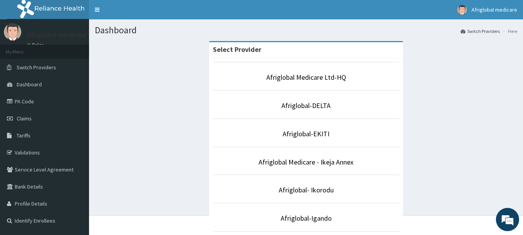
click at [323, 82] on p "Afriglobal Medicare Ltd-HQ" at bounding box center [306, 77] width 186 height 10
click at [324, 71] on li "Afriglobal Medicare Ltd-HQ" at bounding box center [306, 76] width 186 height 29
click at [325, 79] on link "Afriglobal Medicare Ltd-HQ" at bounding box center [306, 77] width 80 height 9
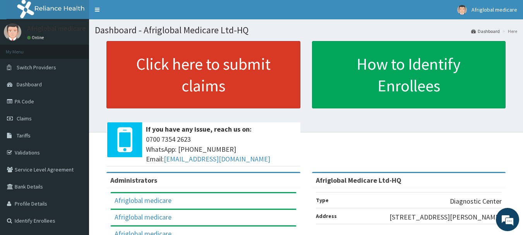
click at [216, 95] on link "Click here to submit claims" at bounding box center [203, 74] width 194 height 67
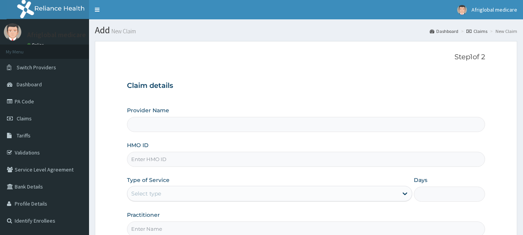
type input "Afriglobal Medicare Ltd-HQ"
click at [137, 161] on input "HMO ID" at bounding box center [306, 159] width 358 height 15
paste input "BWI10116B"
click at [142, 159] on input "BWI10116B" at bounding box center [306, 159] width 358 height 15
click at [156, 161] on input "BWI/10116B" at bounding box center [306, 159] width 358 height 15
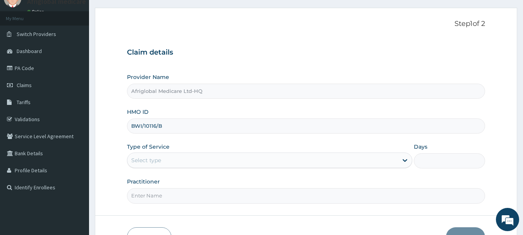
scroll to position [83, 0]
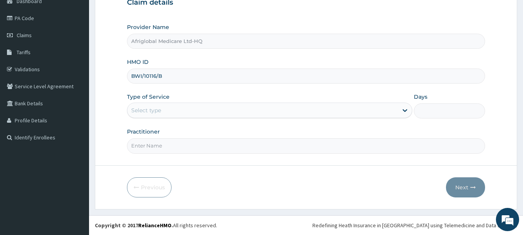
type input "BWI/10116/B"
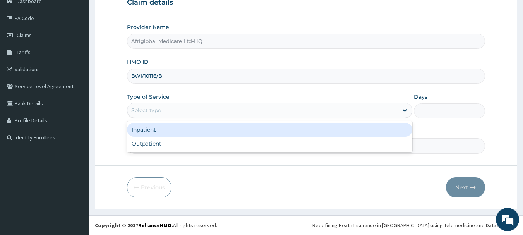
click at [176, 108] on div "Select type" at bounding box center [262, 110] width 270 height 12
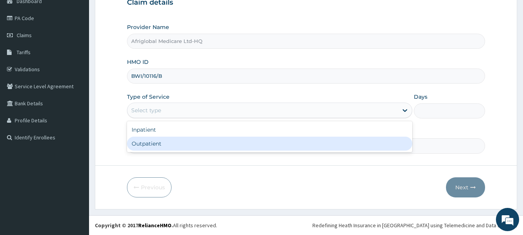
click at [166, 147] on div "Outpatient" at bounding box center [269, 144] width 285 height 14
type input "1"
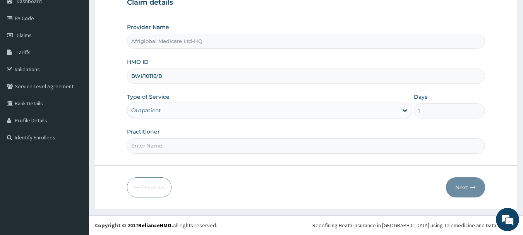
click at [166, 147] on input "Practitioner" at bounding box center [306, 145] width 358 height 15
type input "aml"
click at [446, 189] on button "Next" at bounding box center [465, 187] width 39 height 20
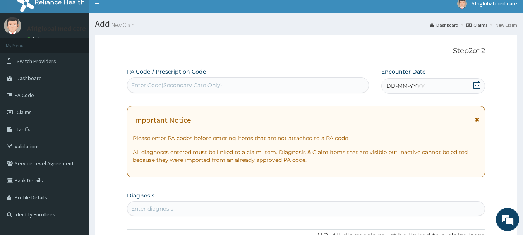
scroll to position [0, 0]
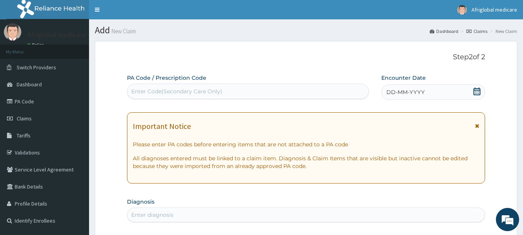
click at [244, 94] on div "Enter Code(Secondary Care Only)" at bounding box center [247, 91] width 241 height 12
paste input "PAE44279"
click at [138, 90] on input "PAE44279" at bounding box center [145, 91] width 28 height 8
type input "PA/E44279"
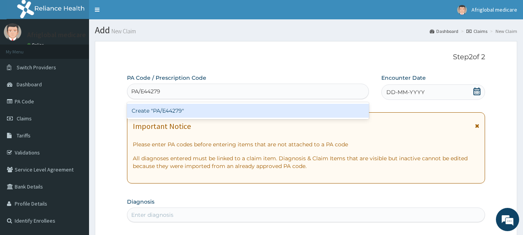
click at [144, 111] on div "Create "PA/E44279"" at bounding box center [248, 111] width 242 height 14
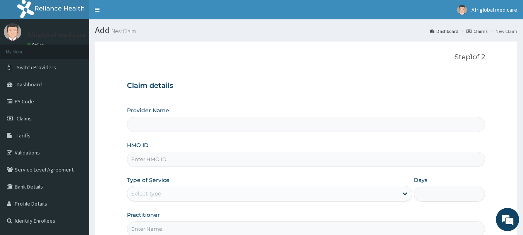
type input "Afriglobal Medicare Ltd-HQ"
click at [40, 63] on link "Switch Providers" at bounding box center [44, 67] width 89 height 17
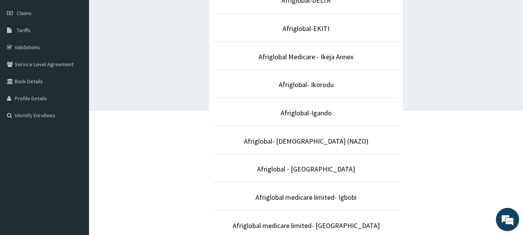
scroll to position [116, 0]
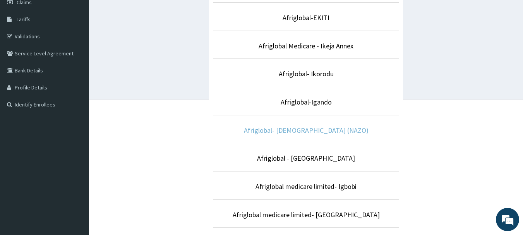
click at [309, 131] on link "Afriglobal- [DEMOGRAPHIC_DATA] (NAZO)" at bounding box center [306, 130] width 125 height 9
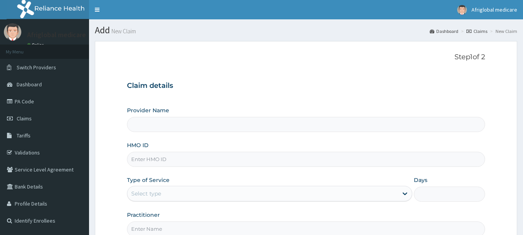
click at [165, 162] on input "HMO ID" at bounding box center [306, 159] width 358 height 15
type input "KER10083B"
type input "Afriglobal- [DEMOGRAPHIC_DATA] (NAZO)"
click at [141, 159] on input "KER10083B" at bounding box center [306, 159] width 358 height 15
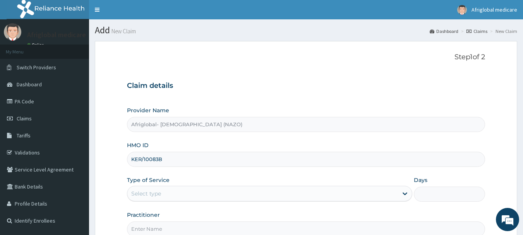
click at [158, 159] on input "KER/10083B" at bounding box center [306, 159] width 358 height 15
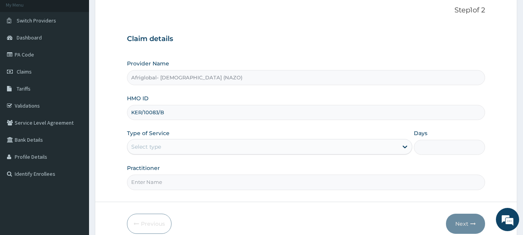
scroll to position [83, 0]
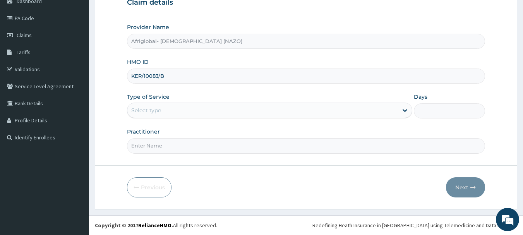
type input "KER/10083/B"
click at [154, 107] on div "Select type" at bounding box center [146, 110] width 30 height 8
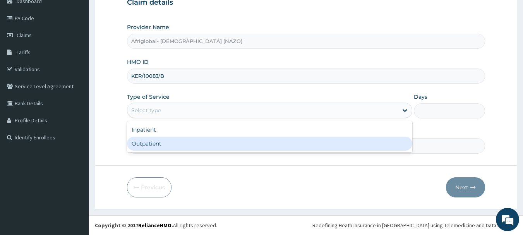
click at [155, 147] on div "Outpatient" at bounding box center [269, 144] width 285 height 14
type input "1"
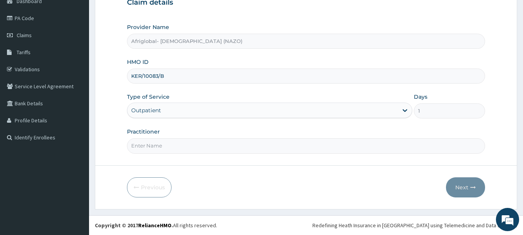
click at [145, 140] on input "Practitioner" at bounding box center [306, 145] width 358 height 15
type input "aml"
click at [465, 188] on button "Next" at bounding box center [465, 187] width 39 height 20
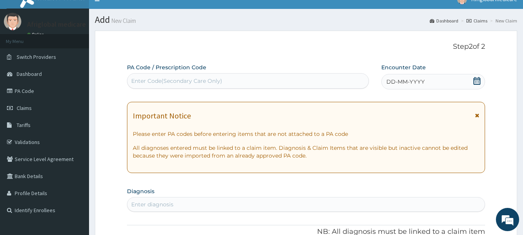
scroll to position [6, 0]
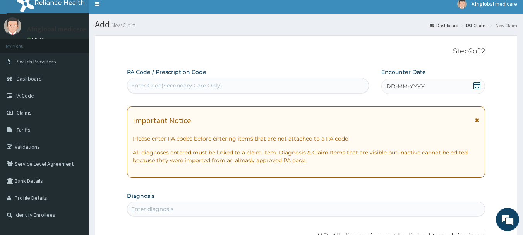
click at [161, 85] on div "Enter Code(Secondary Care Only)" at bounding box center [176, 86] width 91 height 8
paste input "PA243D2F"
click at [139, 85] on input "PA243D2F" at bounding box center [145, 86] width 29 height 8
type input "PA/243D2F"
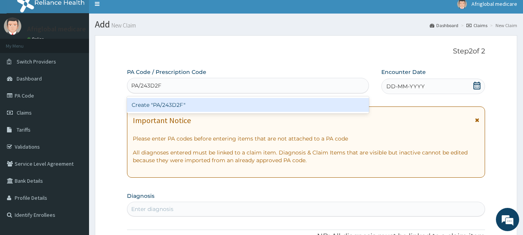
click at [154, 104] on div "Create "PA/243D2F"" at bounding box center [248, 105] width 242 height 14
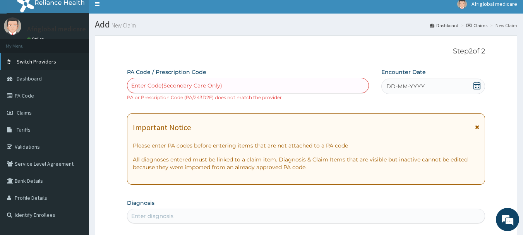
click at [39, 59] on span "Switch Providers" at bounding box center [36, 61] width 39 height 7
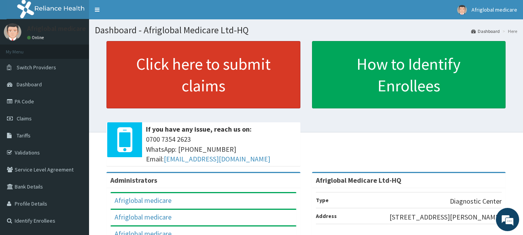
click at [142, 71] on link "Click here to submit claims" at bounding box center [203, 74] width 194 height 67
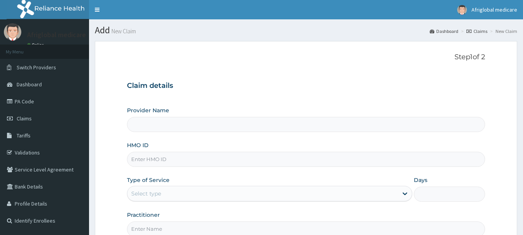
click at [143, 162] on input "HMO ID" at bounding box center [306, 159] width 358 height 15
type input "KER10083B"
type input "Afriglobal Medicare Ltd-HQ"
click at [142, 158] on input "KER10083B" at bounding box center [306, 159] width 358 height 15
click at [158, 157] on input "KER/10083B" at bounding box center [306, 159] width 358 height 15
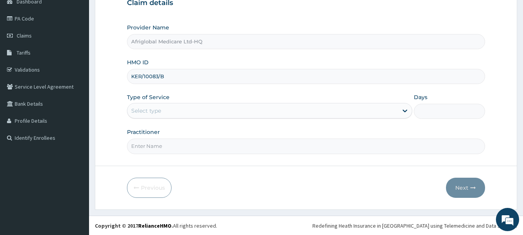
scroll to position [83, 0]
type input "KER/10083/B"
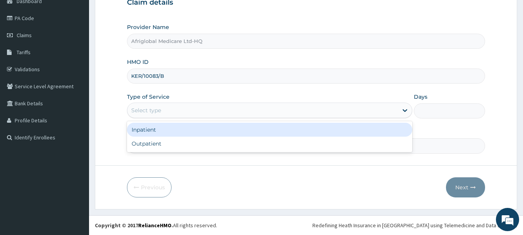
drag, startPoint x: 140, startPoint y: 114, endPoint x: 147, endPoint y: 120, distance: 9.3
click at [140, 110] on div "Select type" at bounding box center [146, 110] width 30 height 8
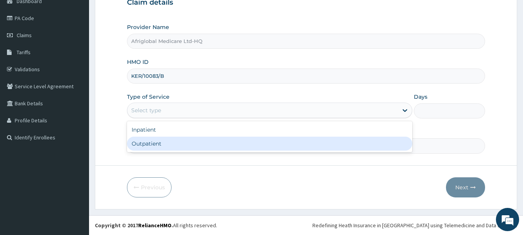
click at [156, 146] on div "Outpatient" at bounding box center [269, 144] width 285 height 14
type input "1"
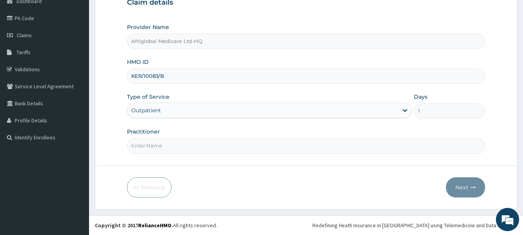
click at [148, 147] on input "Practitioner" at bounding box center [306, 145] width 358 height 15
type input "aml"
click at [473, 191] on button "Next" at bounding box center [465, 187] width 39 height 20
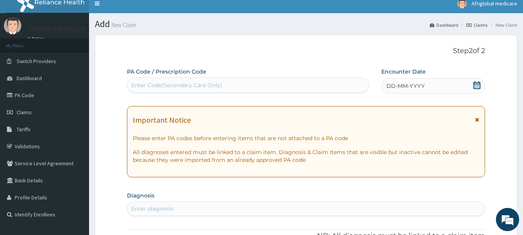
scroll to position [6, 0]
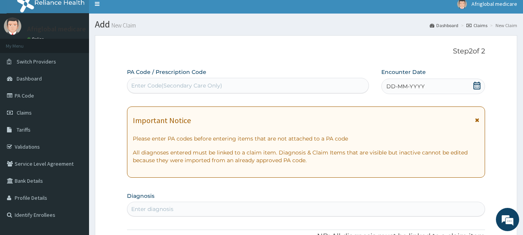
click at [138, 79] on div "Enter Code(Secondary Care Only)" at bounding box center [247, 85] width 241 height 12
paste input "PA243D2F"
click at [138, 86] on input "PA243D2F" at bounding box center [145, 86] width 29 height 8
type input "PA/243D2F"
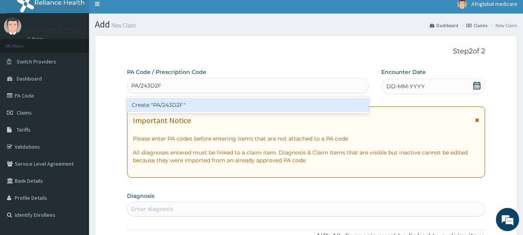
click at [144, 104] on div "Create "PA/243D2F"" at bounding box center [248, 105] width 242 height 14
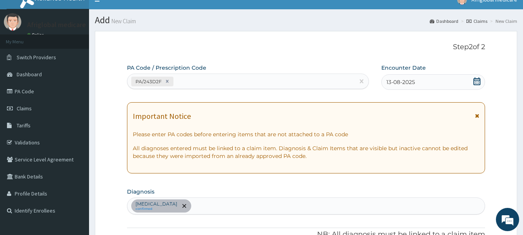
scroll to position [0, 0]
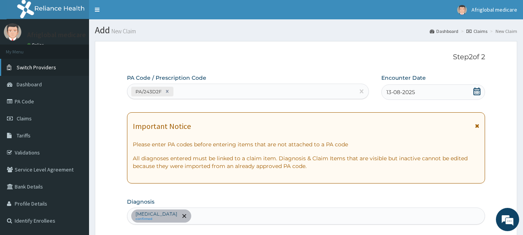
click at [39, 68] on span "Switch Providers" at bounding box center [36, 67] width 39 height 7
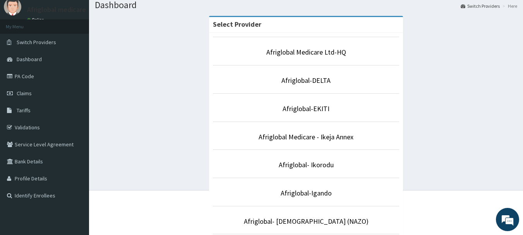
scroll to position [39, 0]
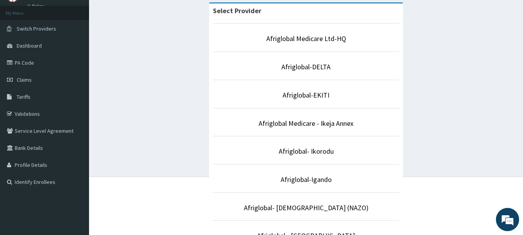
click at [314, 146] on p "Afriglobal- Ikorodu" at bounding box center [306, 151] width 186 height 10
click at [316, 150] on link "Afriglobal- Ikorodu" at bounding box center [306, 151] width 55 height 9
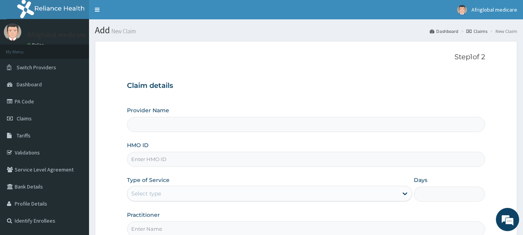
type input "tzz10004b"
type input "Afriglobal- Ikorodu"
click at [138, 158] on input "tzz10004b" at bounding box center [306, 159] width 358 height 15
click at [156, 160] on input "tzz/10004b" at bounding box center [306, 159] width 358 height 15
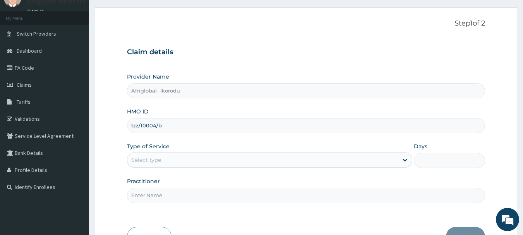
scroll to position [83, 0]
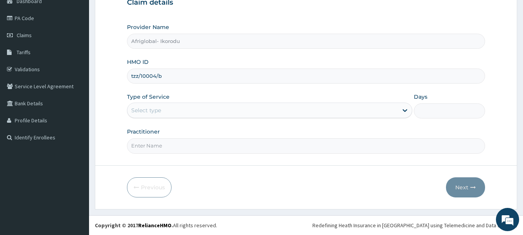
type input "tzz/10004/b"
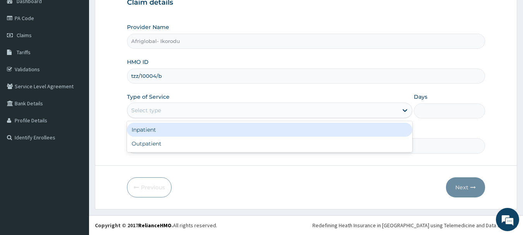
click at [147, 107] on div "Select type" at bounding box center [146, 110] width 30 height 8
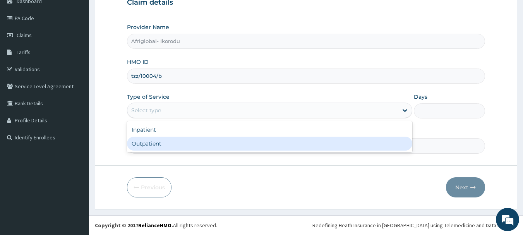
click at [152, 143] on div "Outpatient" at bounding box center [269, 144] width 285 height 14
type input "1"
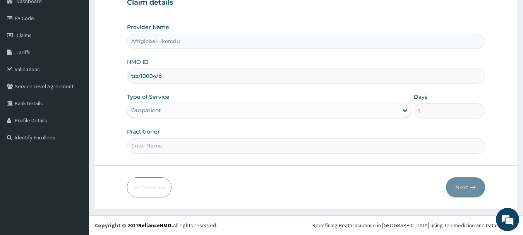
click at [150, 151] on input "Practitioner" at bounding box center [306, 145] width 358 height 15
type input "aml"
click at [453, 185] on button "Next" at bounding box center [465, 187] width 39 height 20
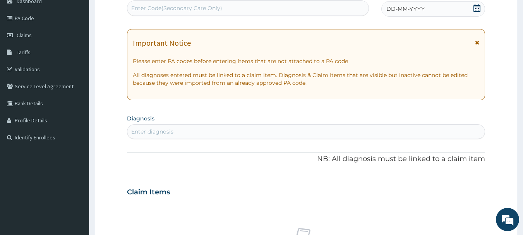
scroll to position [0, 0]
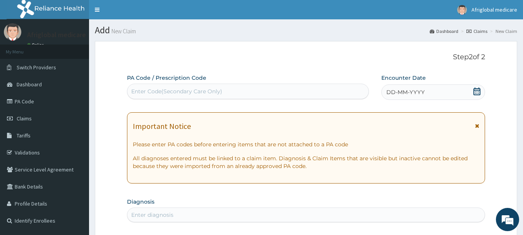
click at [161, 86] on div "Enter Code(Secondary Care Only)" at bounding box center [247, 91] width 241 height 12
paste input "PA4E5EAF"
click at [139, 92] on input "PA4E5EAF" at bounding box center [145, 91] width 29 height 8
type input "PA/4E5EAF"
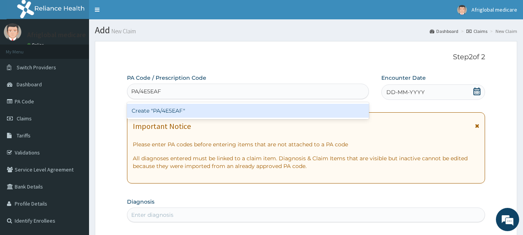
click at [147, 111] on div "Create "PA/4E5EAF"" at bounding box center [248, 111] width 242 height 14
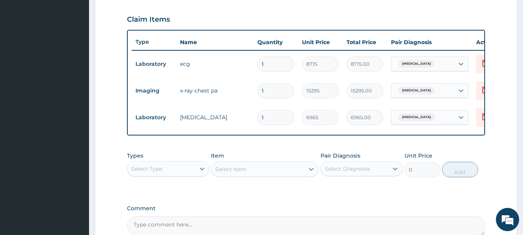
scroll to position [345, 0]
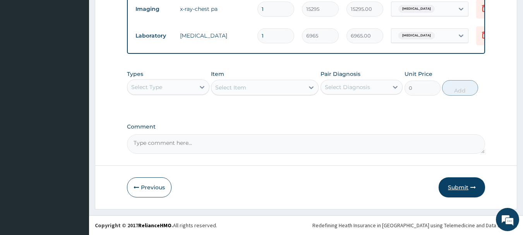
click at [470, 190] on button "Submit" at bounding box center [461, 187] width 46 height 20
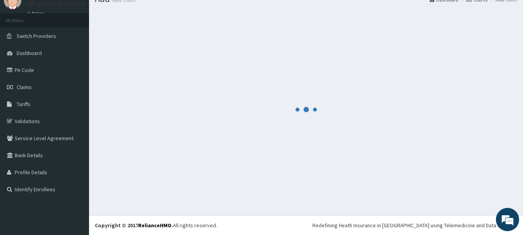
scroll to position [31, 0]
